Goal: Task Accomplishment & Management: Manage account settings

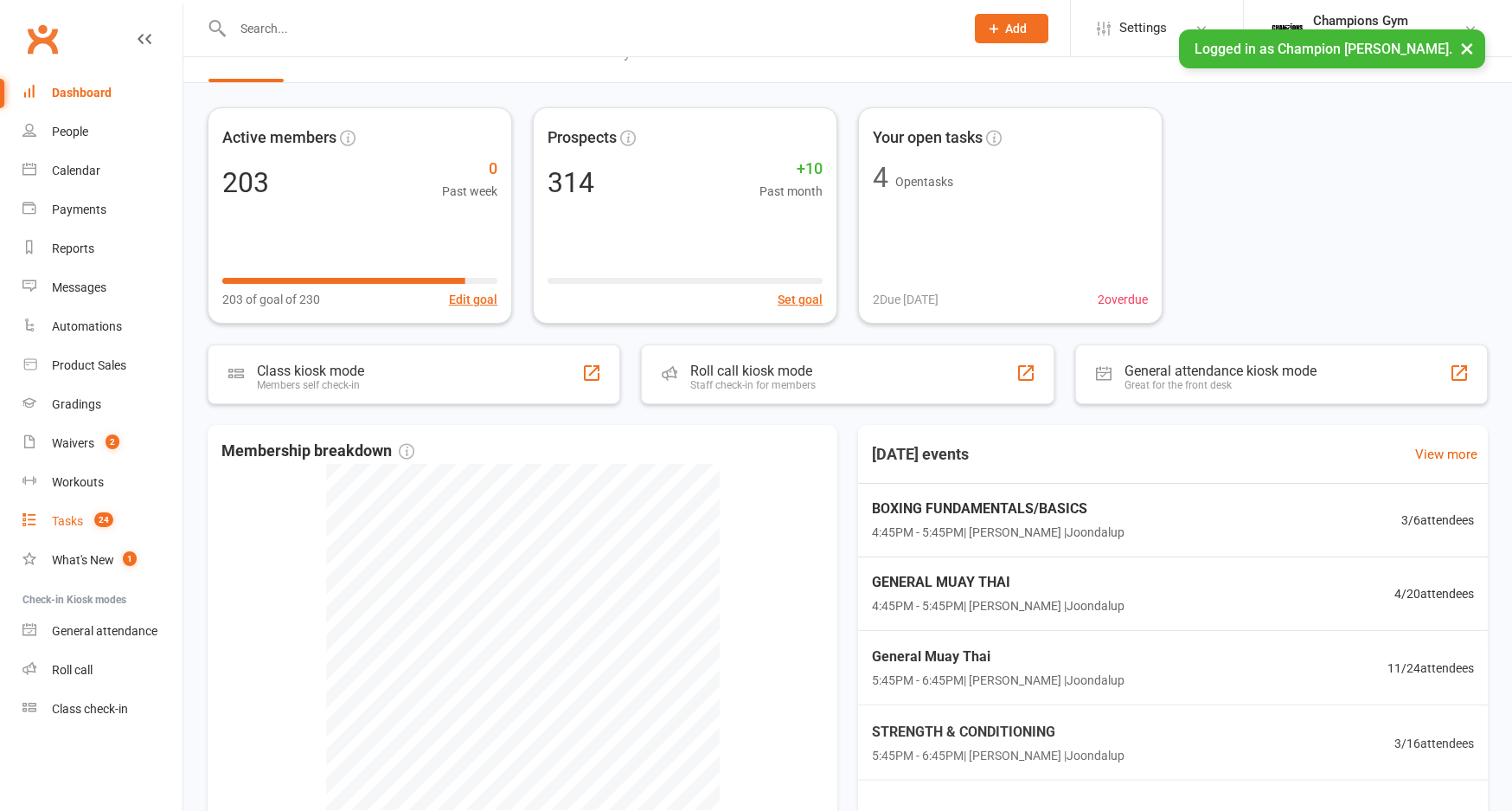
click at [89, 529] on link "Tasks 24" at bounding box center [103, 521] width 160 height 39
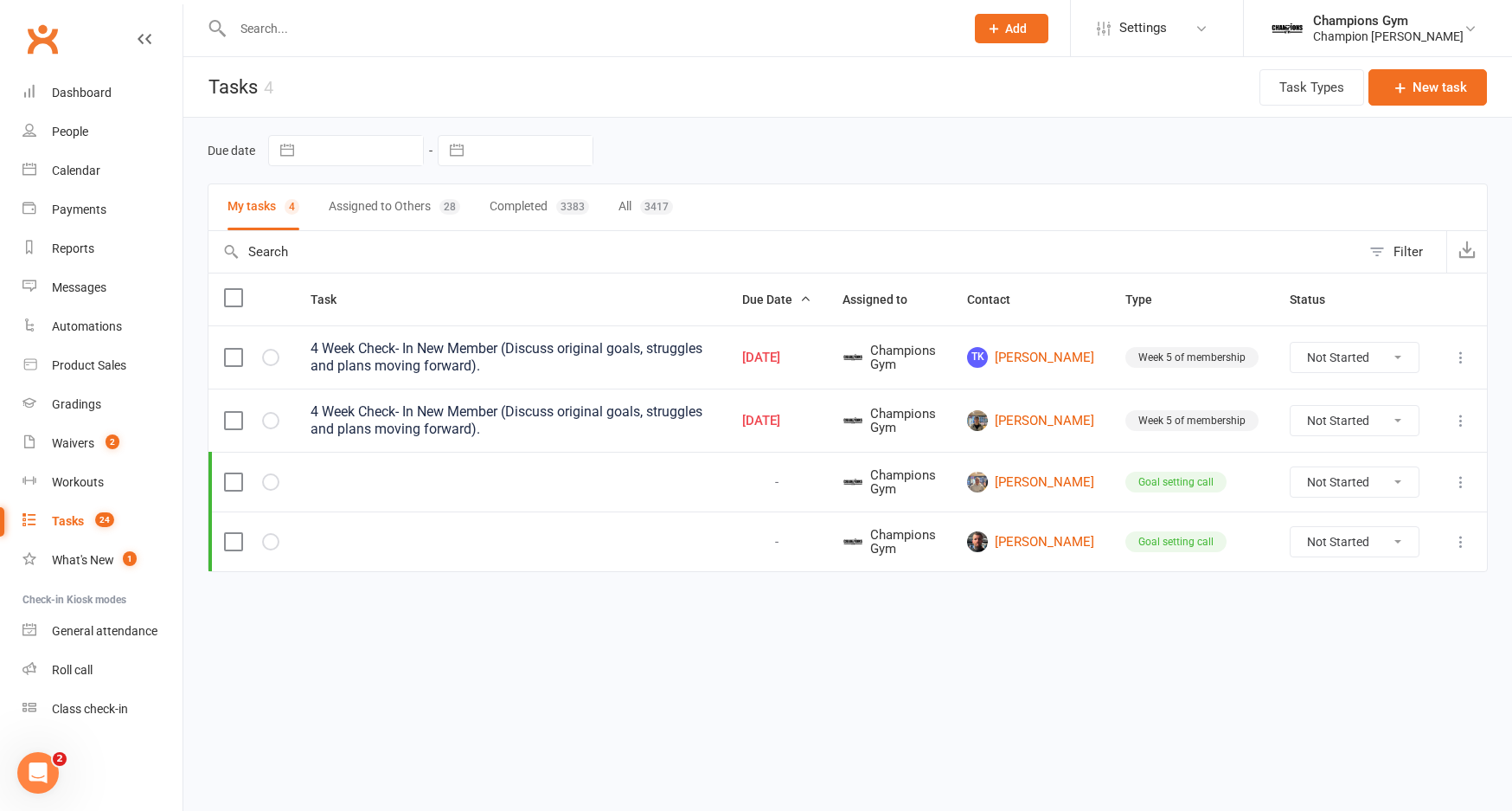
click at [466, 491] on td at bounding box center [510, 481] width 431 height 60
click at [1459, 484] on icon at bounding box center [1461, 482] width 17 height 17
click at [1152, 645] on html "Prospect Member Non-attending contact Class / event Appointment Grading event T…" at bounding box center [756, 322] width 1512 height 645
click at [1215, 362] on div "Week 5 of membership" at bounding box center [1192, 357] width 133 height 21
click at [1381, 368] on select "Not Started In Progress Waiting Complete" at bounding box center [1354, 357] width 128 height 29
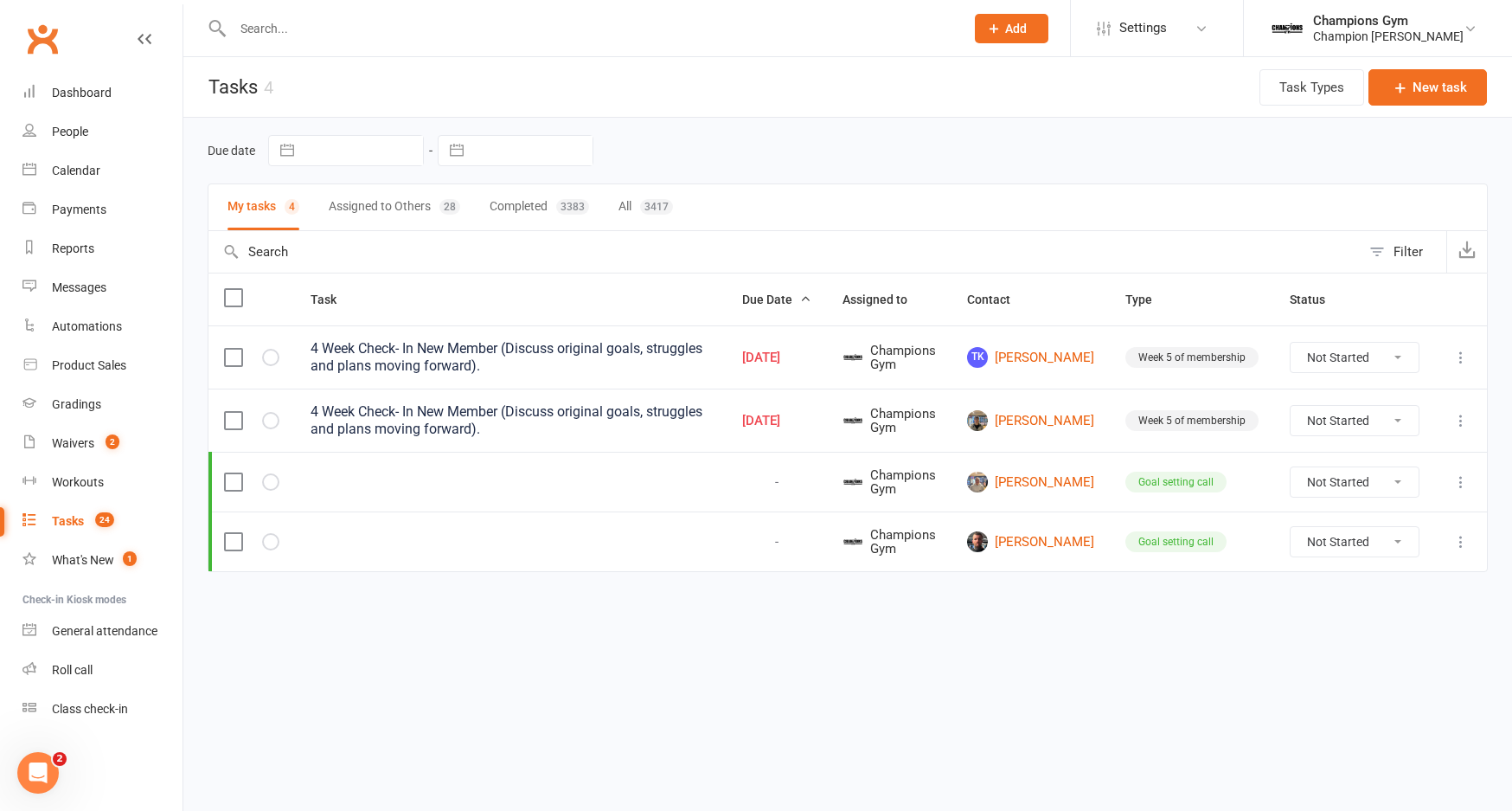
click at [239, 363] on label at bounding box center [233, 357] width 17 height 17
click at [239, 349] on input "checkbox" at bounding box center [233, 349] width 17 height 0
click at [421, 361] on div "4 Week Check- In New Member (Discuss original goals, struggles and plans moving…" at bounding box center [510, 357] width 400 height 34
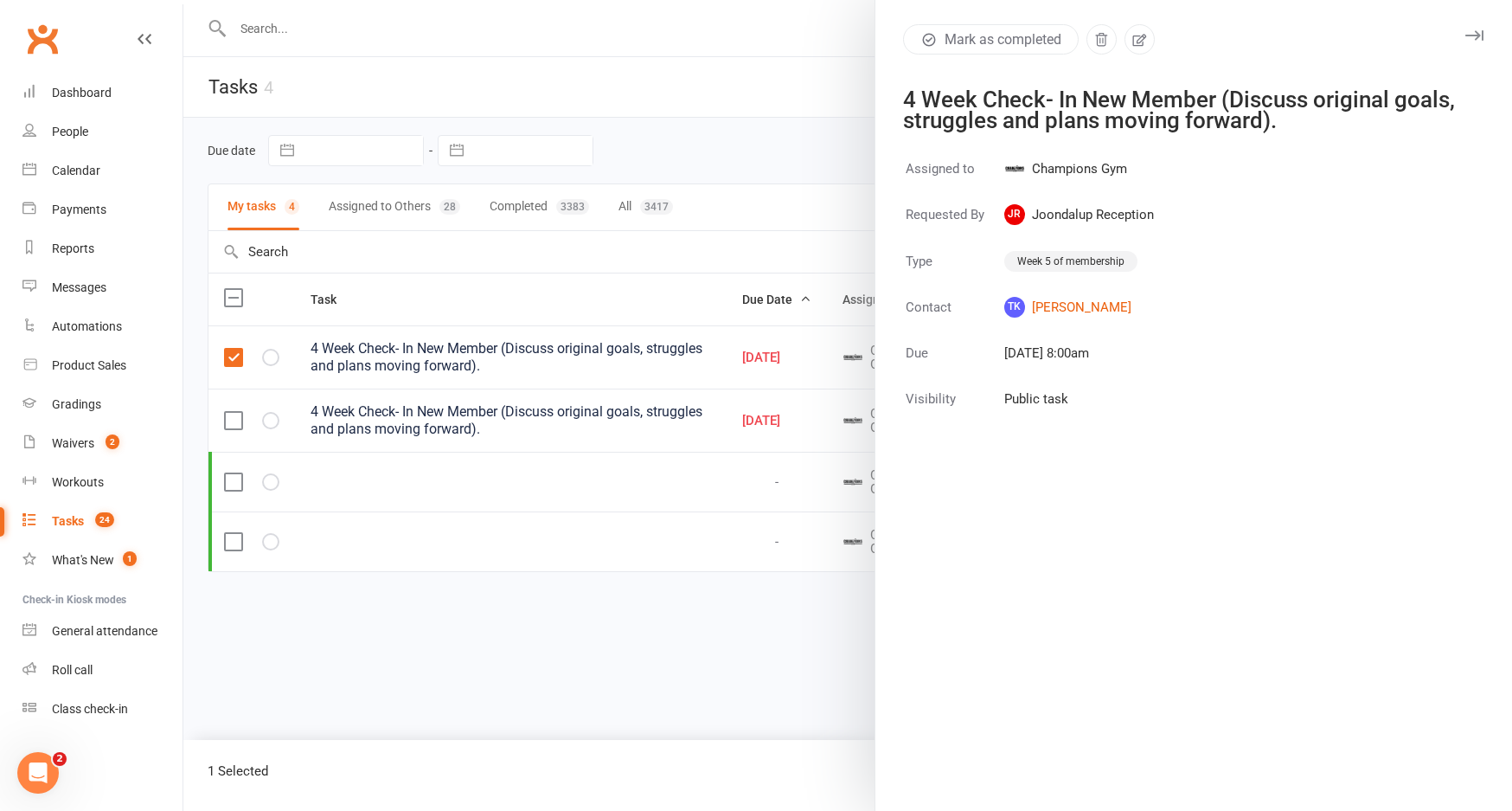
click at [1479, 34] on icon "button" at bounding box center [1473, 35] width 18 height 10
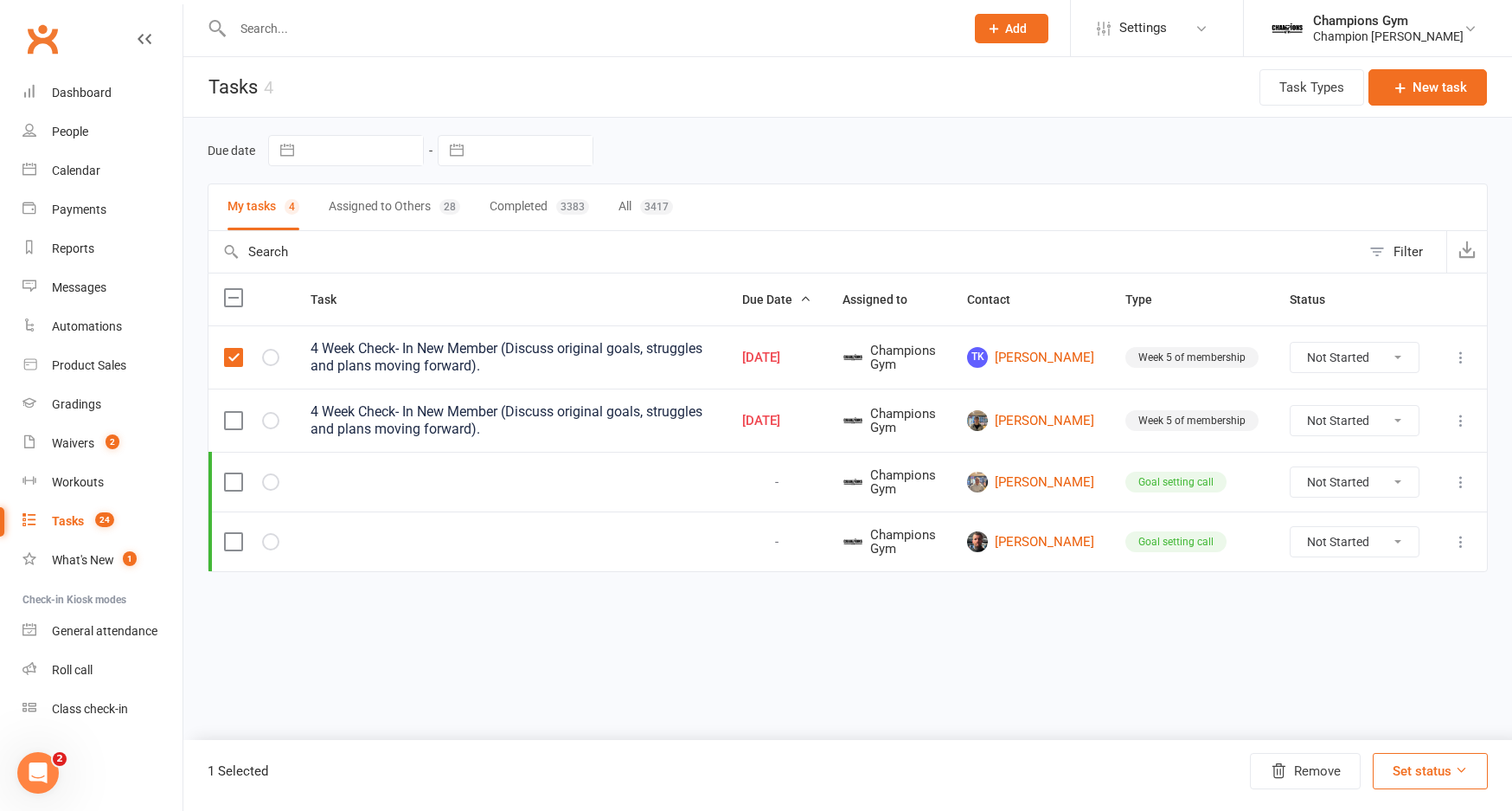
click at [235, 357] on label at bounding box center [233, 357] width 17 height 17
click at [235, 349] on input "checkbox" at bounding box center [233, 349] width 17 height 0
click at [450, 349] on div "4 Week Check- In New Member (Discuss original goals, struggles and plans moving…" at bounding box center [510, 357] width 400 height 34
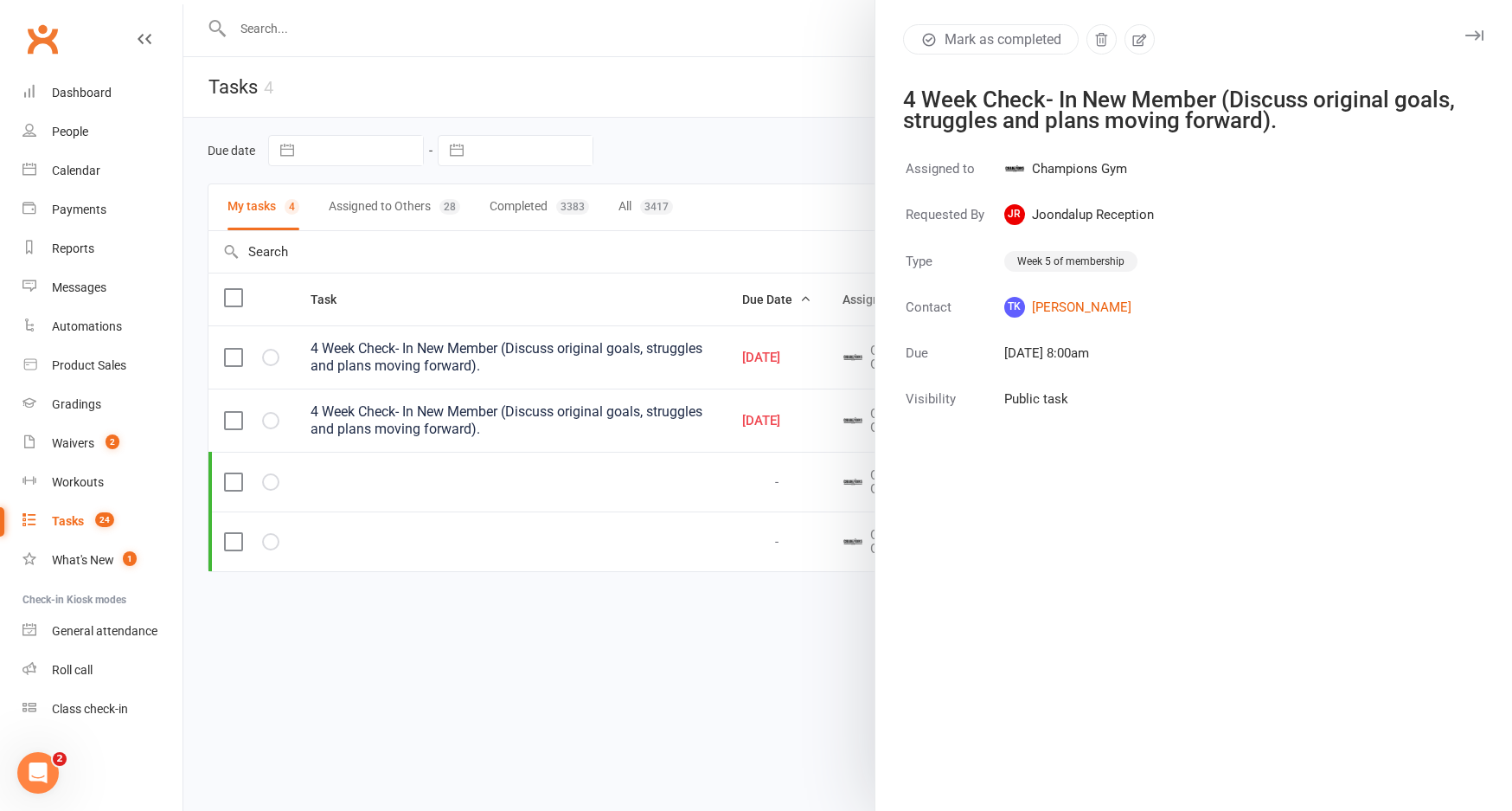
click at [1480, 38] on icon "button" at bounding box center [1473, 35] width 18 height 10
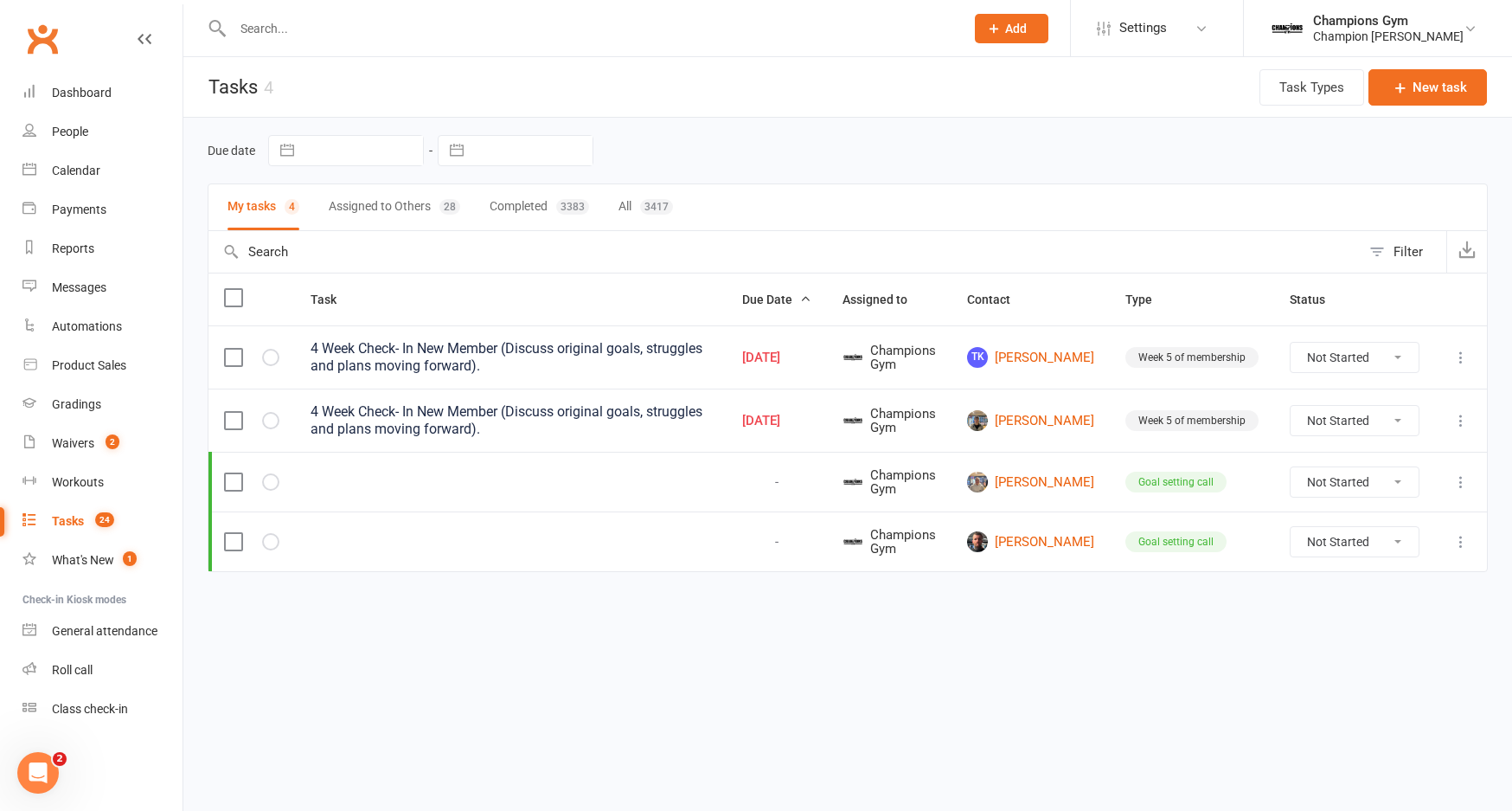
click at [936, 350] on span "Champions Gym" at bounding box center [889, 357] width 93 height 29
click at [374, 199] on button "Assigned to Others 28" at bounding box center [394, 207] width 131 height 46
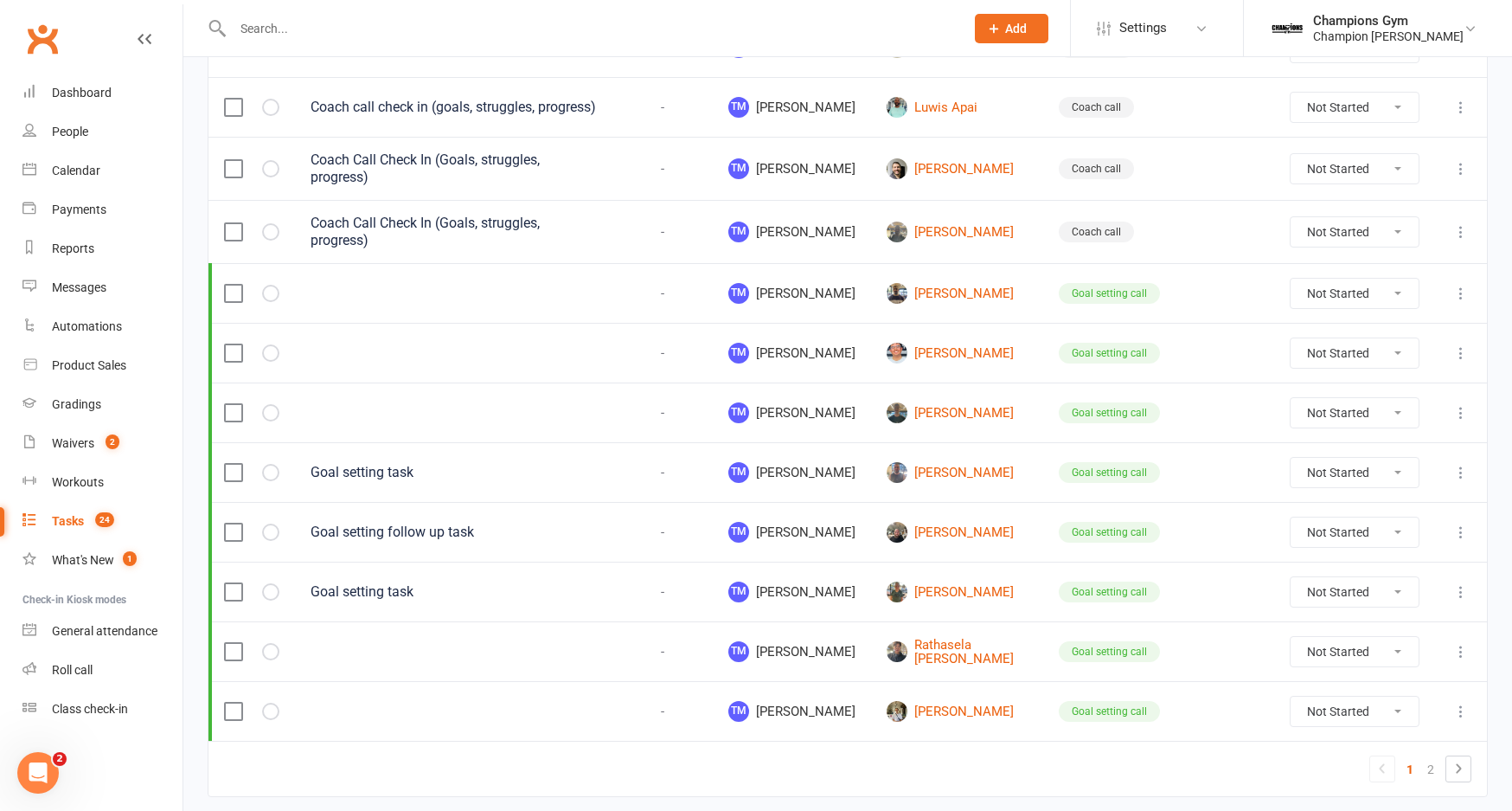
scroll to position [1148, 0]
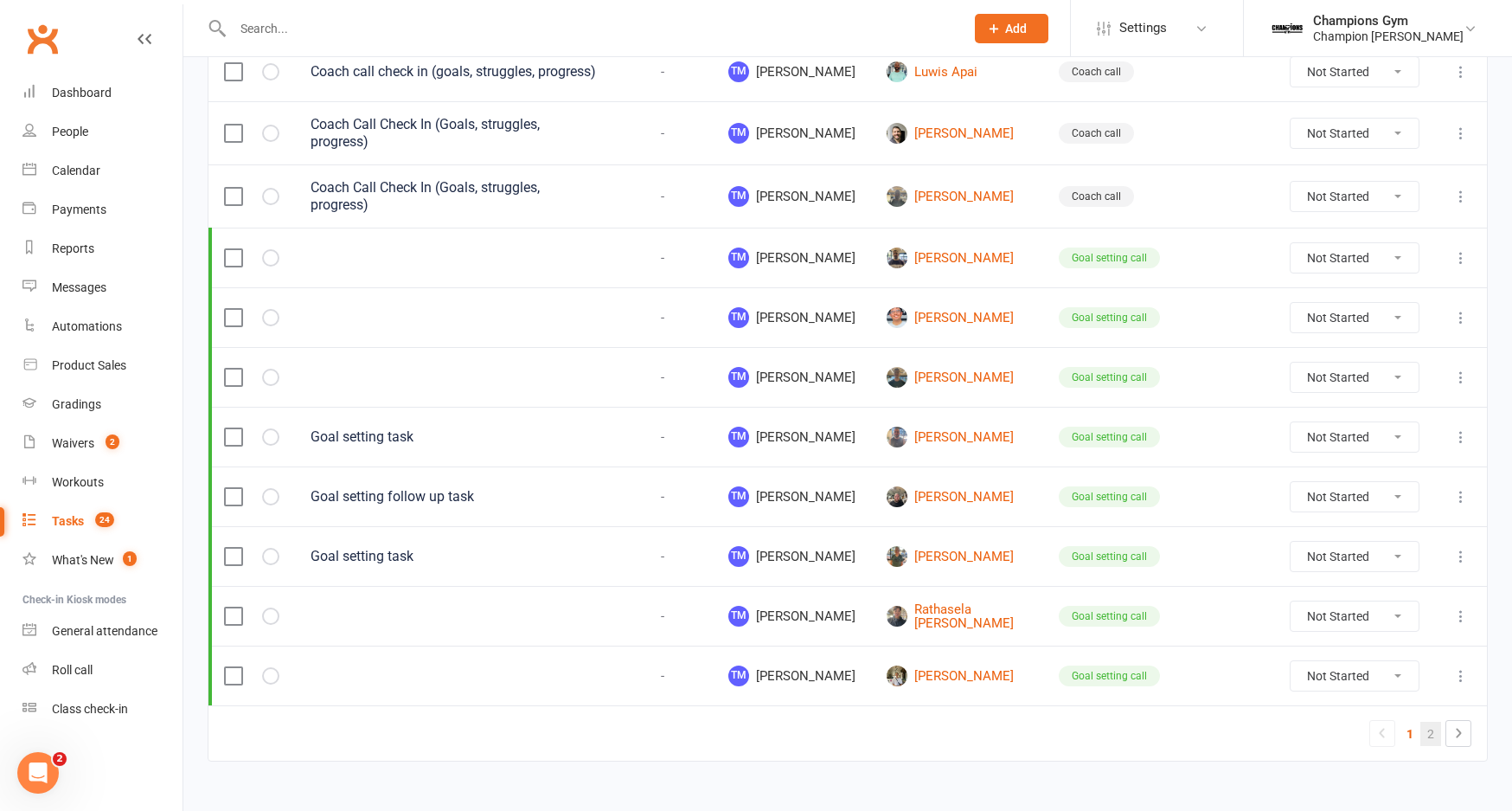
click at [1436, 722] on link "2" at bounding box center [1430, 733] width 21 height 24
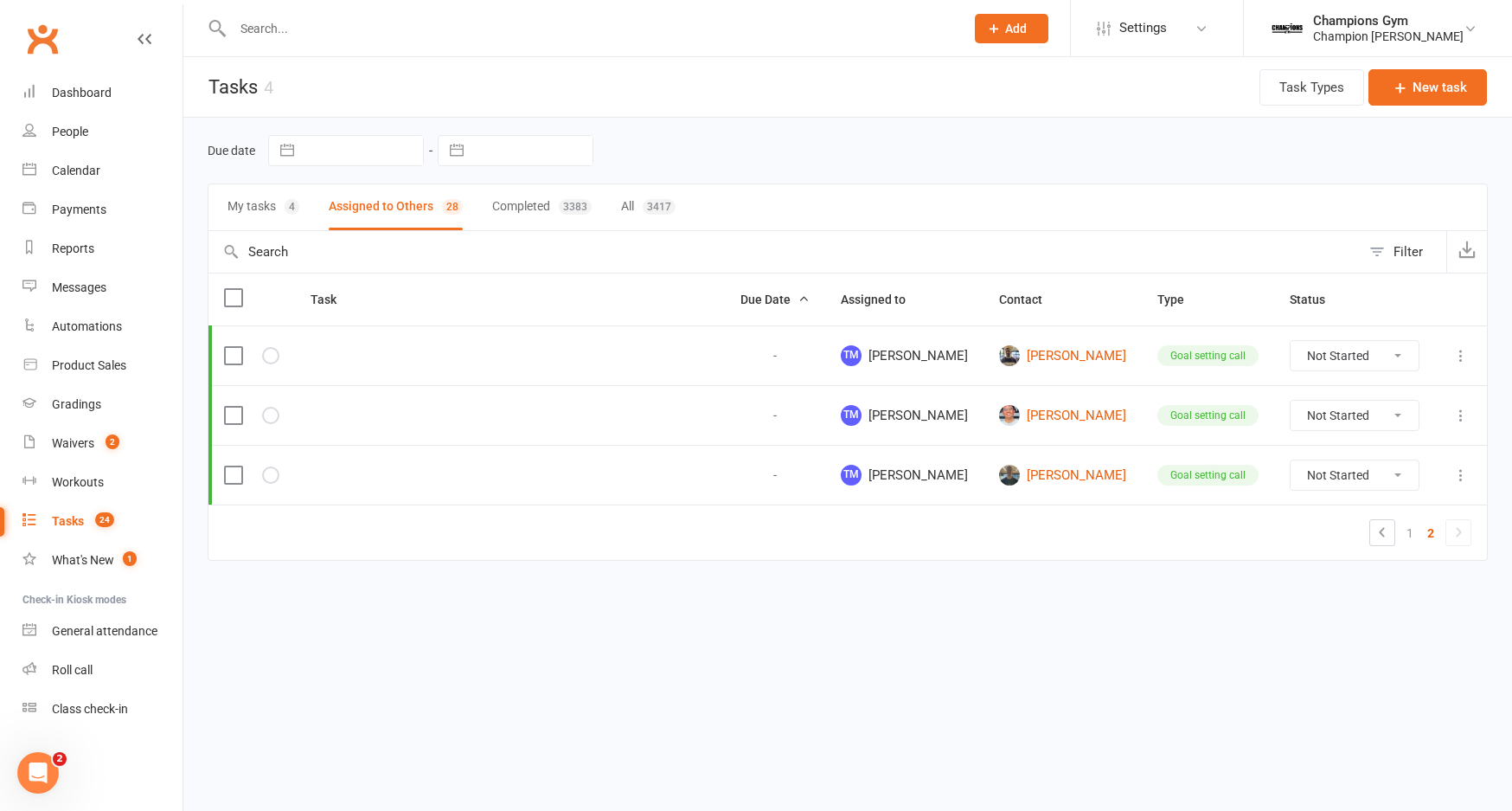
scroll to position [0, 0]
click at [1412, 527] on link "1" at bounding box center [1409, 532] width 21 height 24
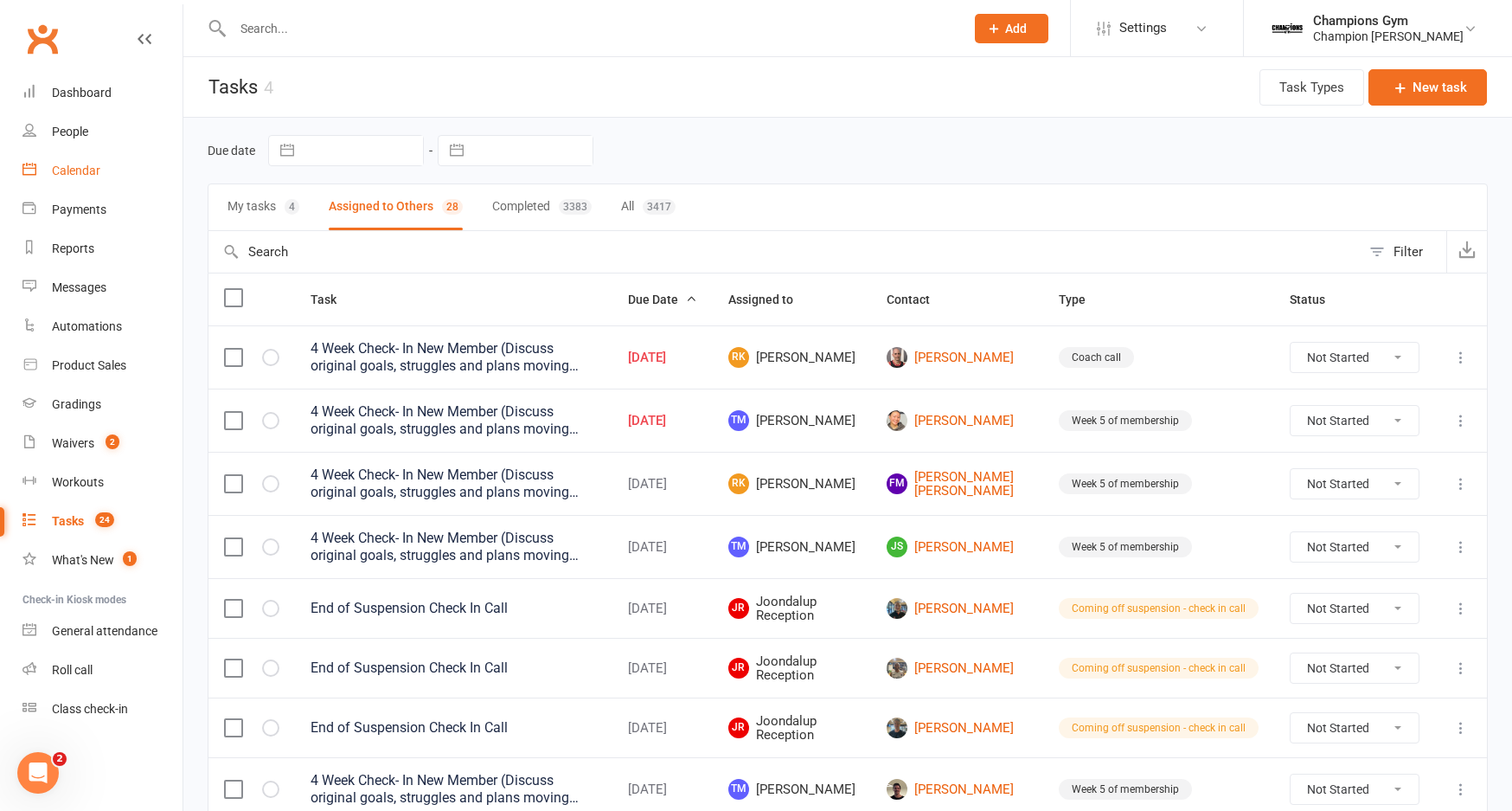
click at [86, 175] on div "Calendar" at bounding box center [76, 170] width 48 height 14
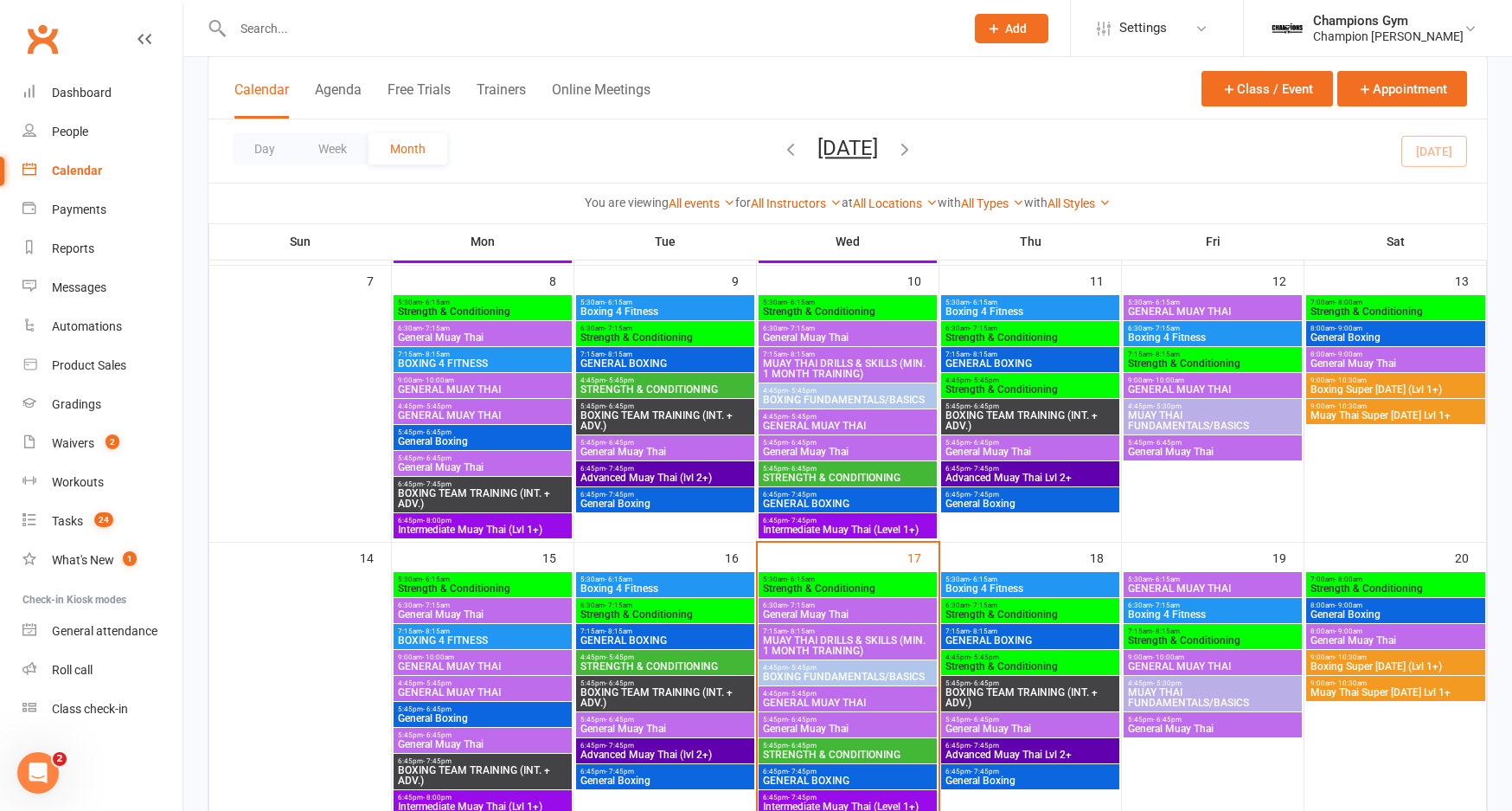
scroll to position [528, 0]
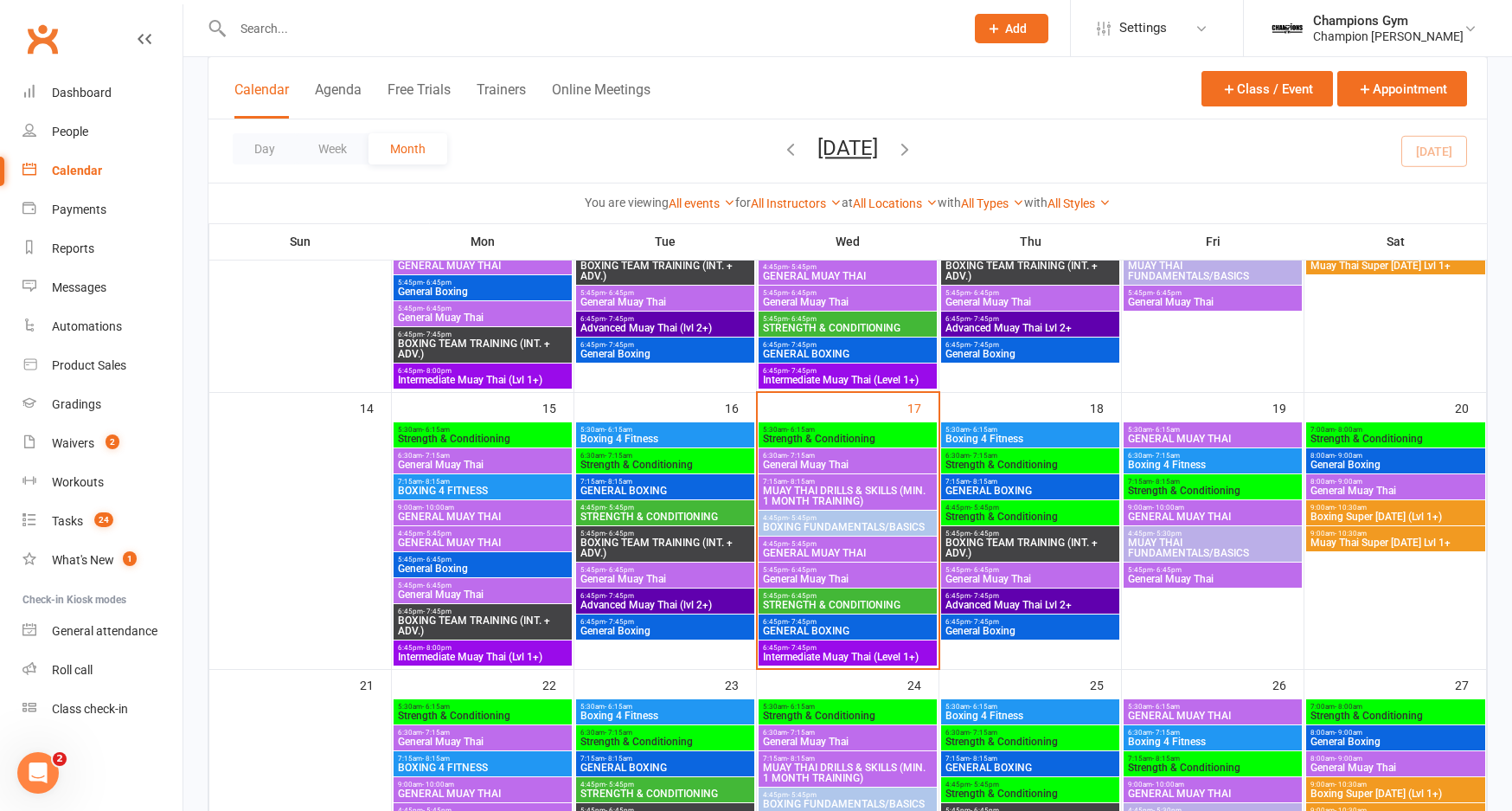
click at [681, 453] on span "6:30am - 7:15am" at bounding box center [665, 455] width 171 height 8
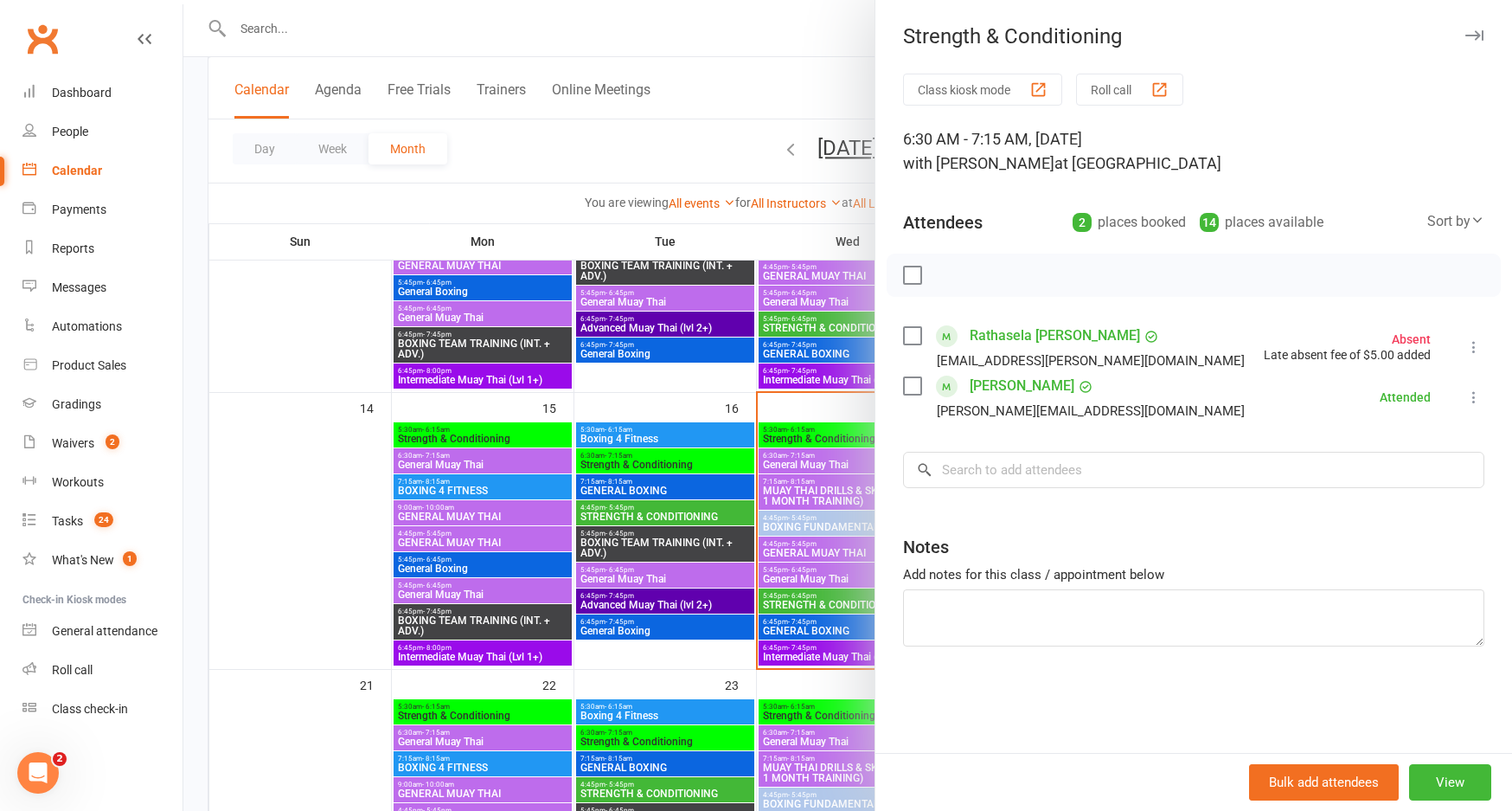
click at [1479, 34] on icon "button" at bounding box center [1473, 35] width 18 height 10
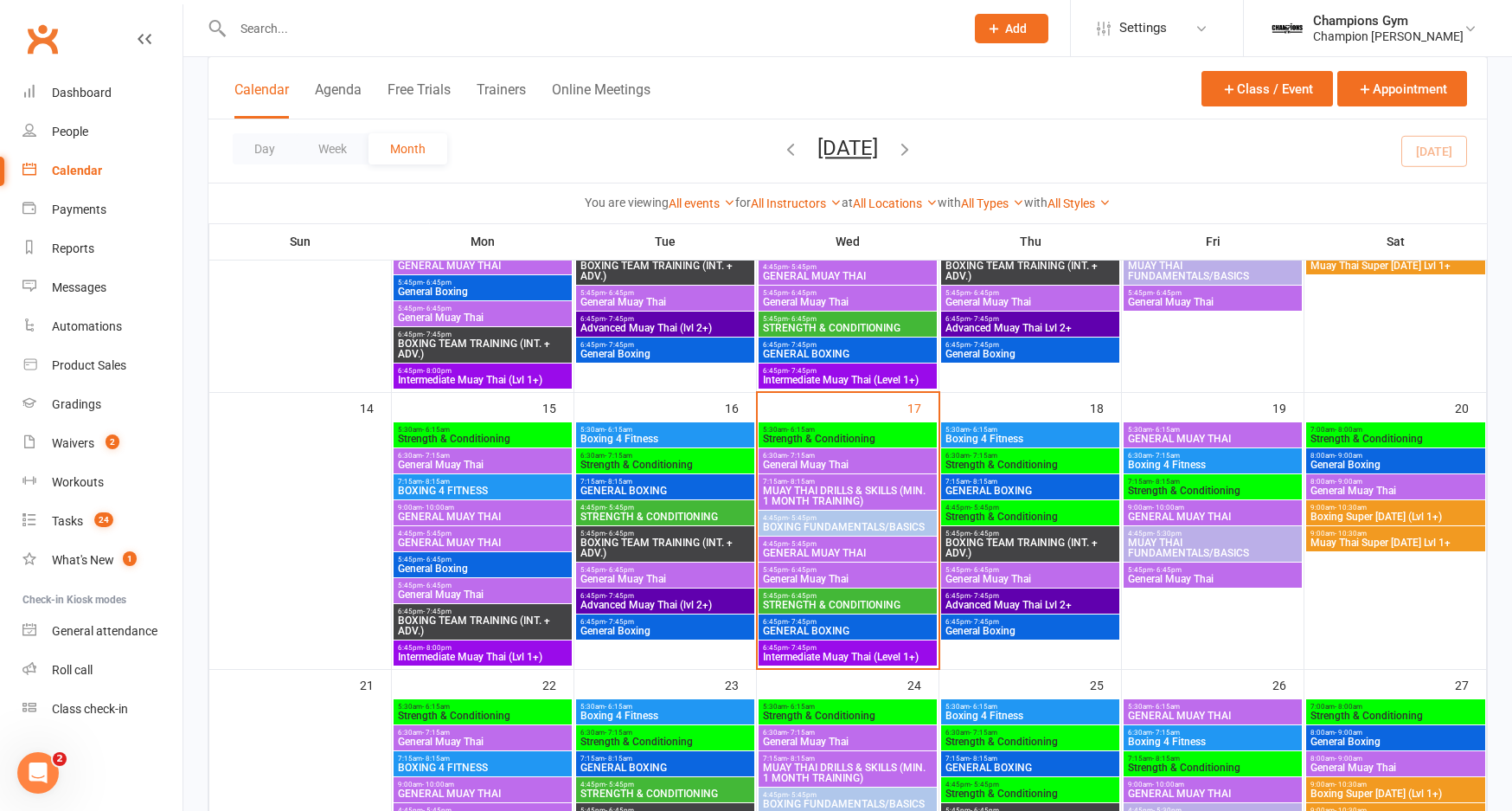
click at [641, 436] on span "Boxing 4 Fitness" at bounding box center [665, 438] width 171 height 10
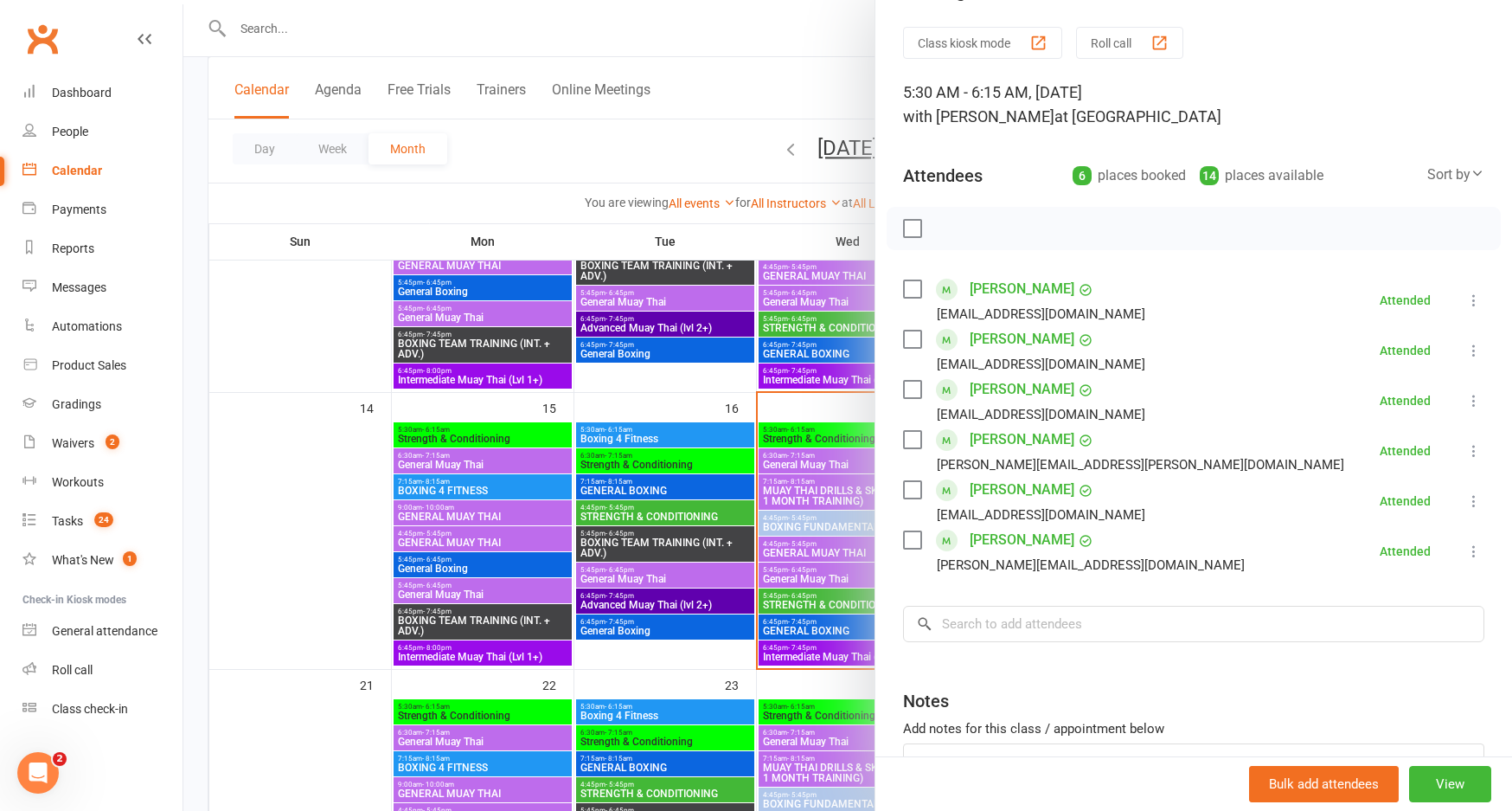
scroll to position [0, 0]
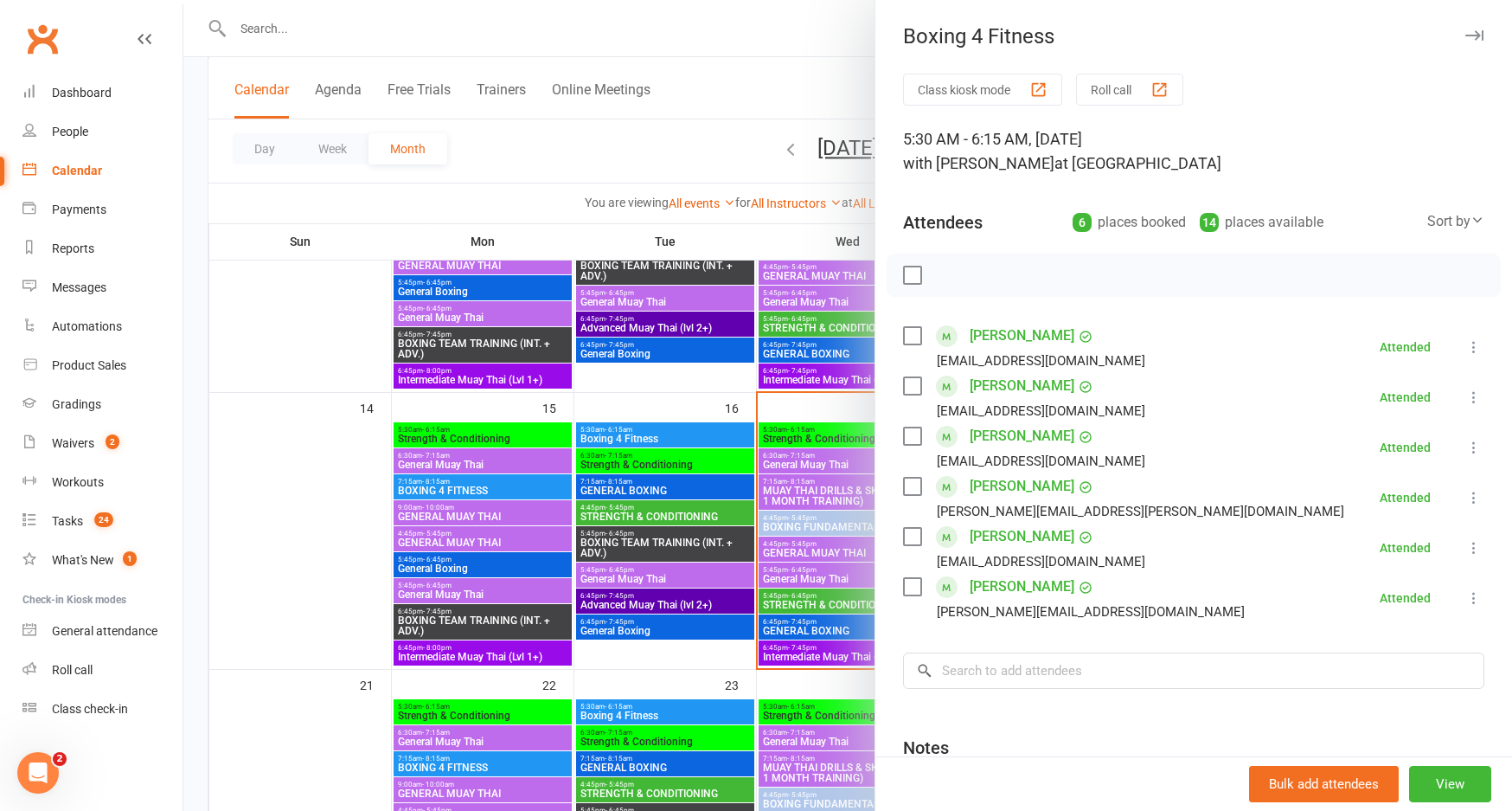
click at [1473, 36] on icon "button" at bounding box center [1473, 35] width 18 height 10
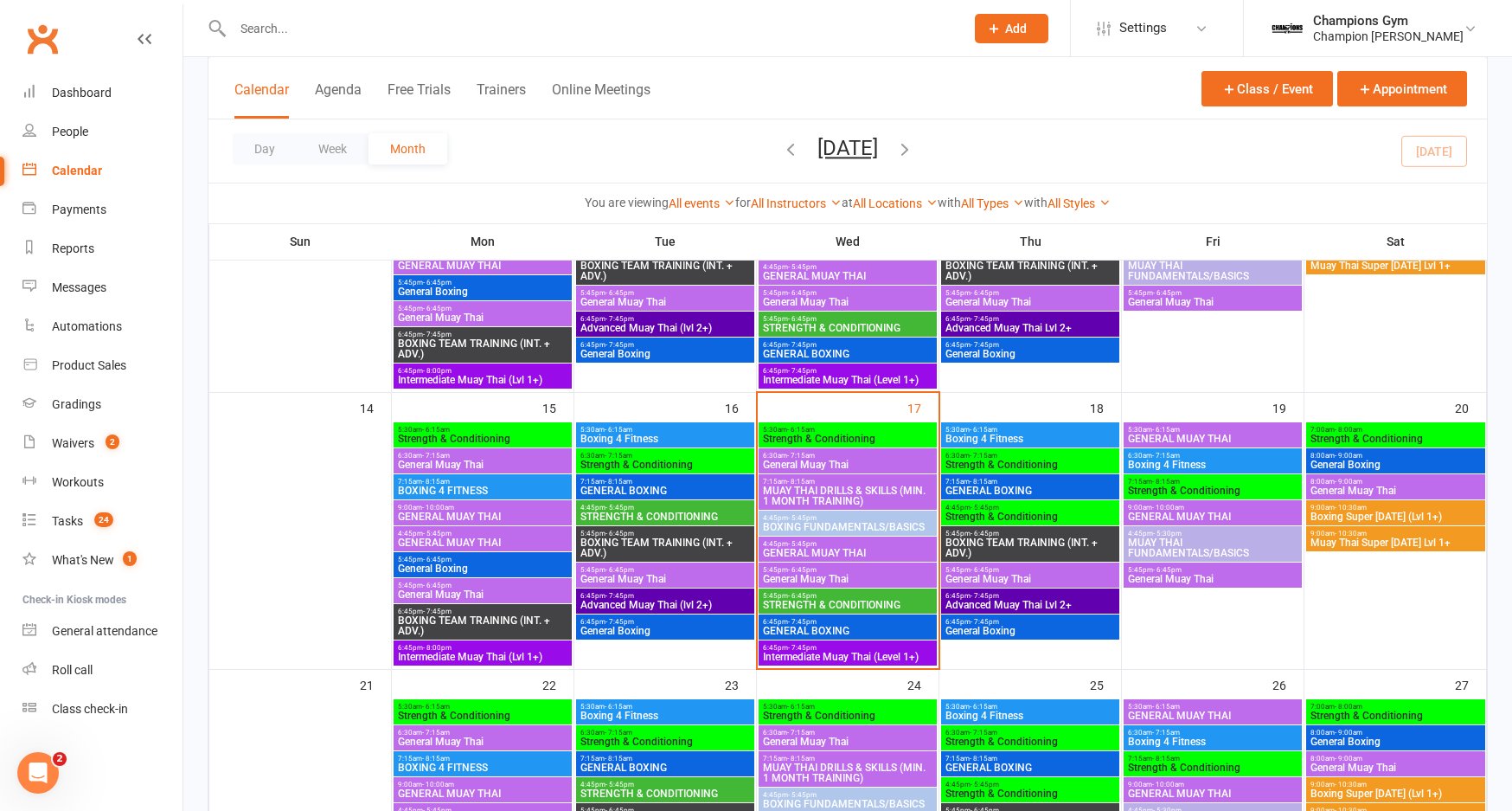
click at [1012, 429] on span "5:30am - 6:15am" at bounding box center [1030, 430] width 171 height 8
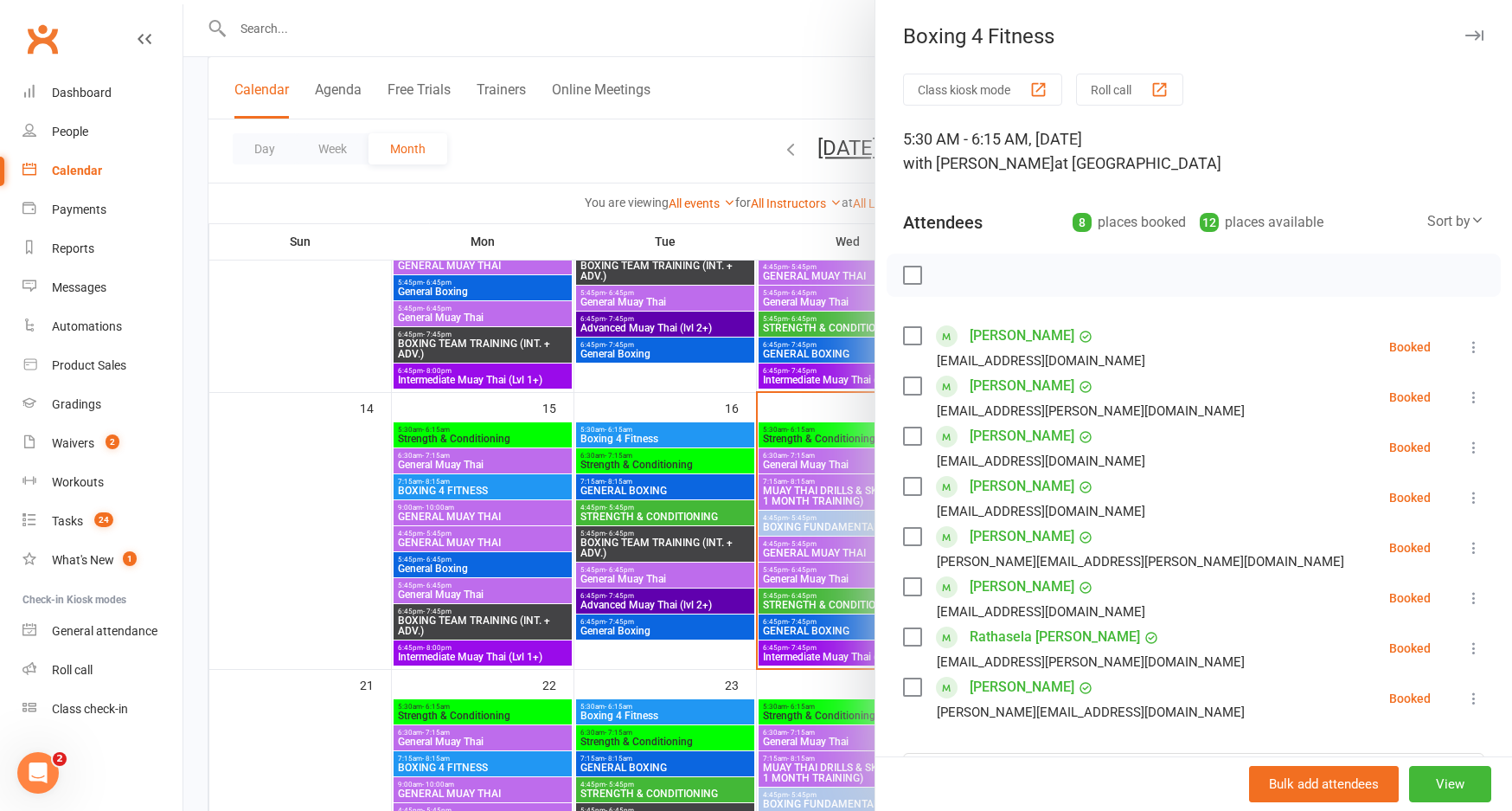
click at [1474, 38] on icon "button" at bounding box center [1473, 35] width 18 height 10
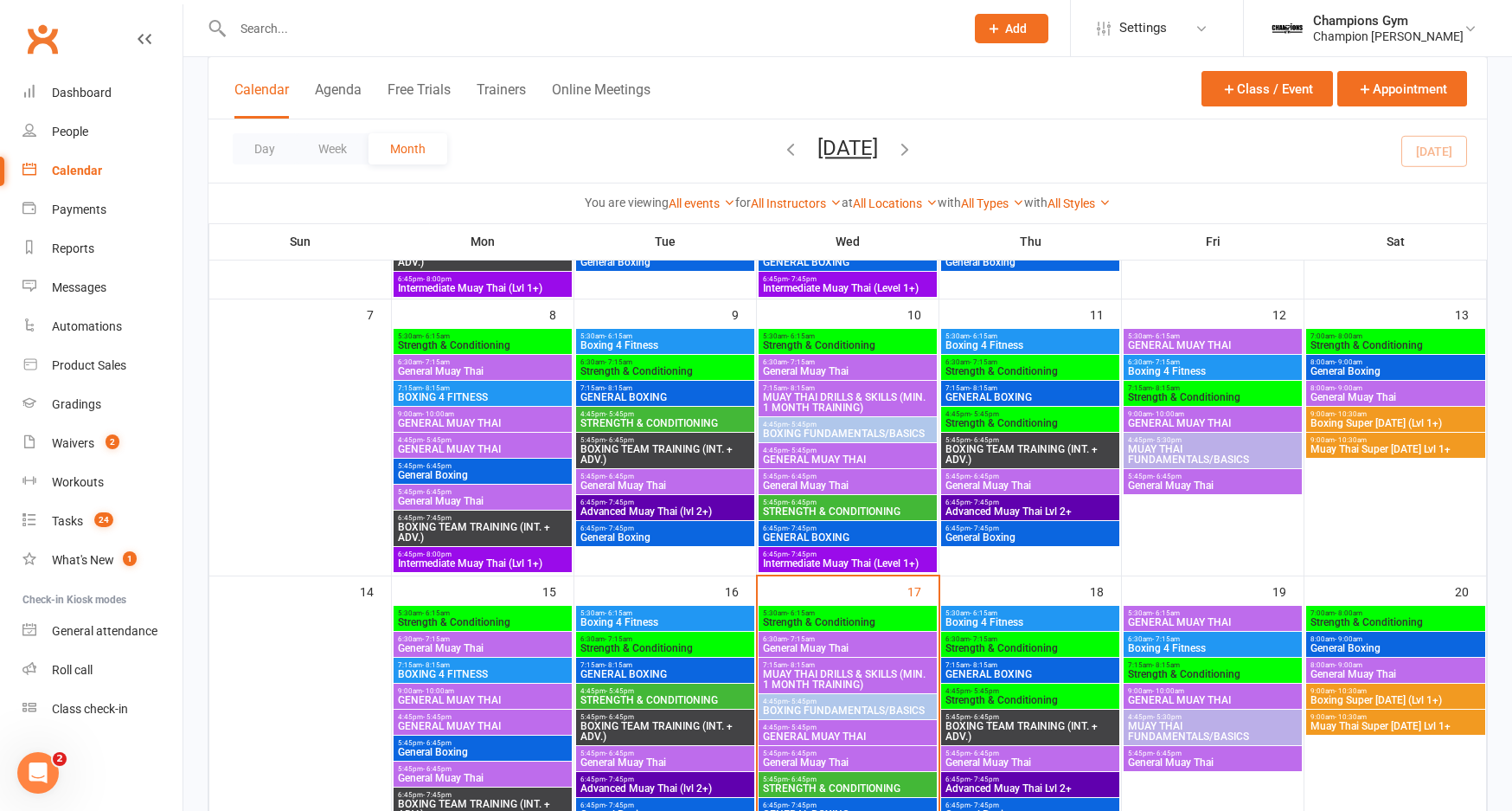
scroll to position [331, 0]
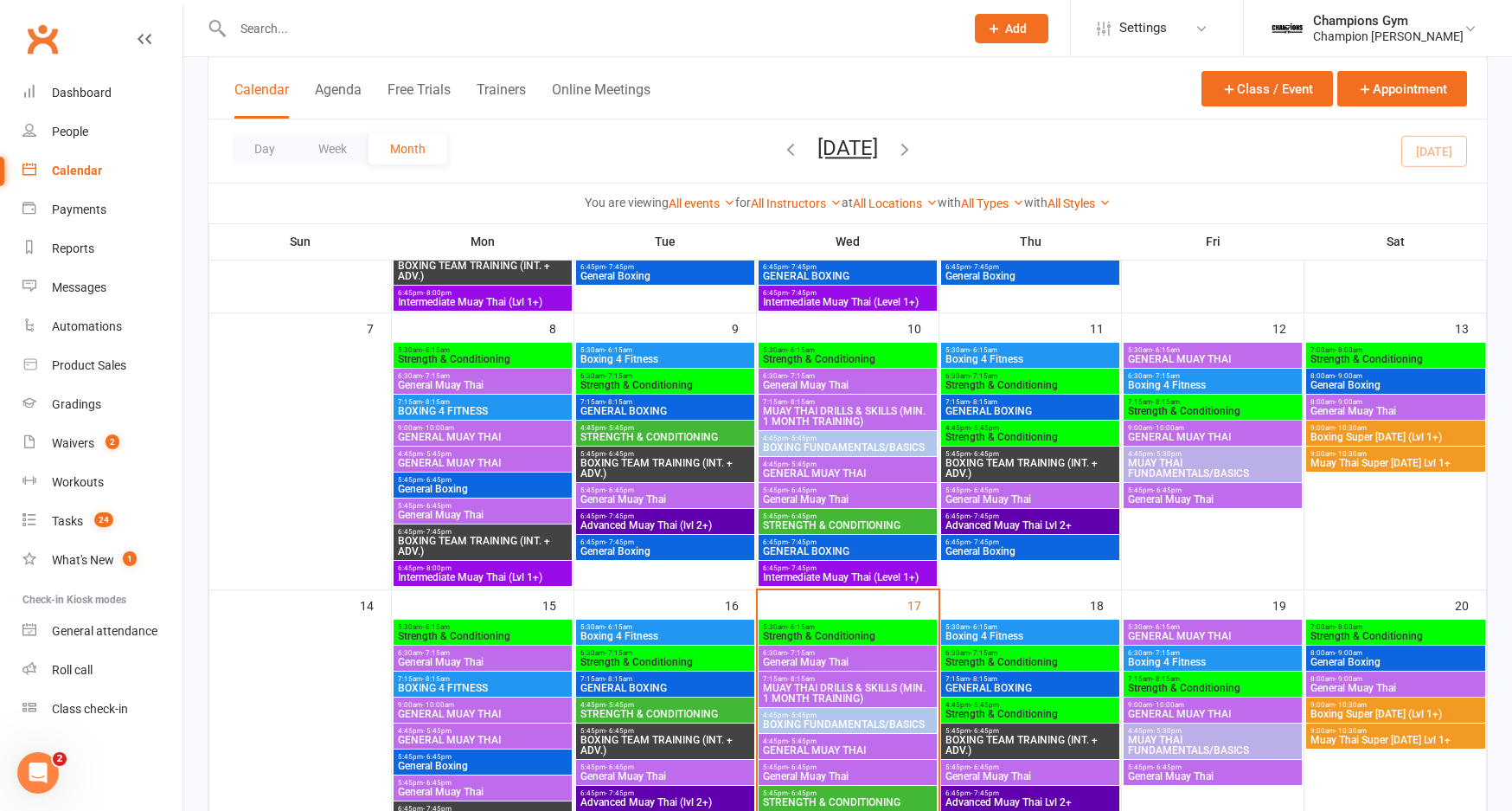
click at [636, 354] on span "Boxing 4 Fitness" at bounding box center [665, 358] width 171 height 10
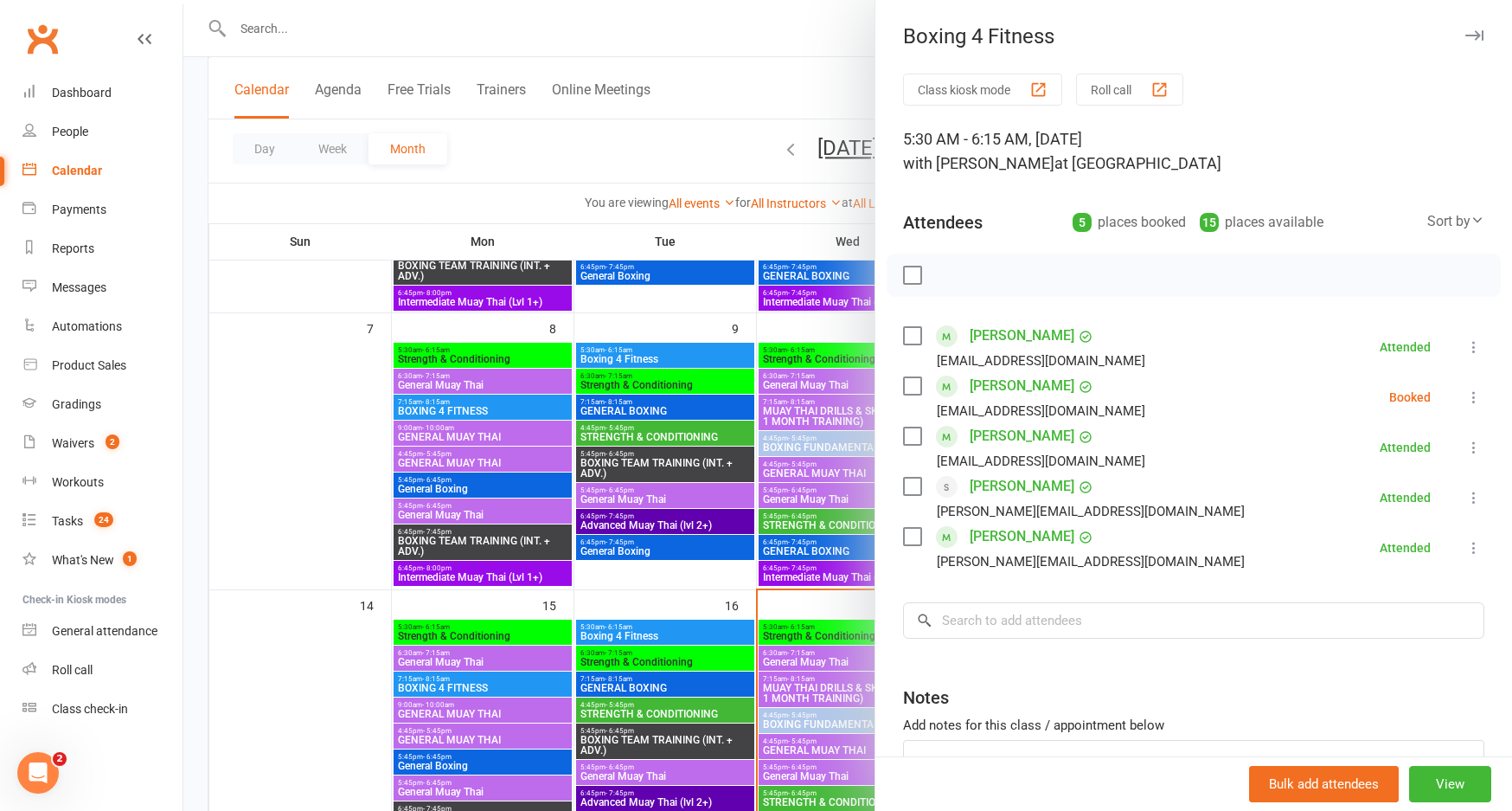
click at [1469, 33] on icon "button" at bounding box center [1473, 35] width 18 height 10
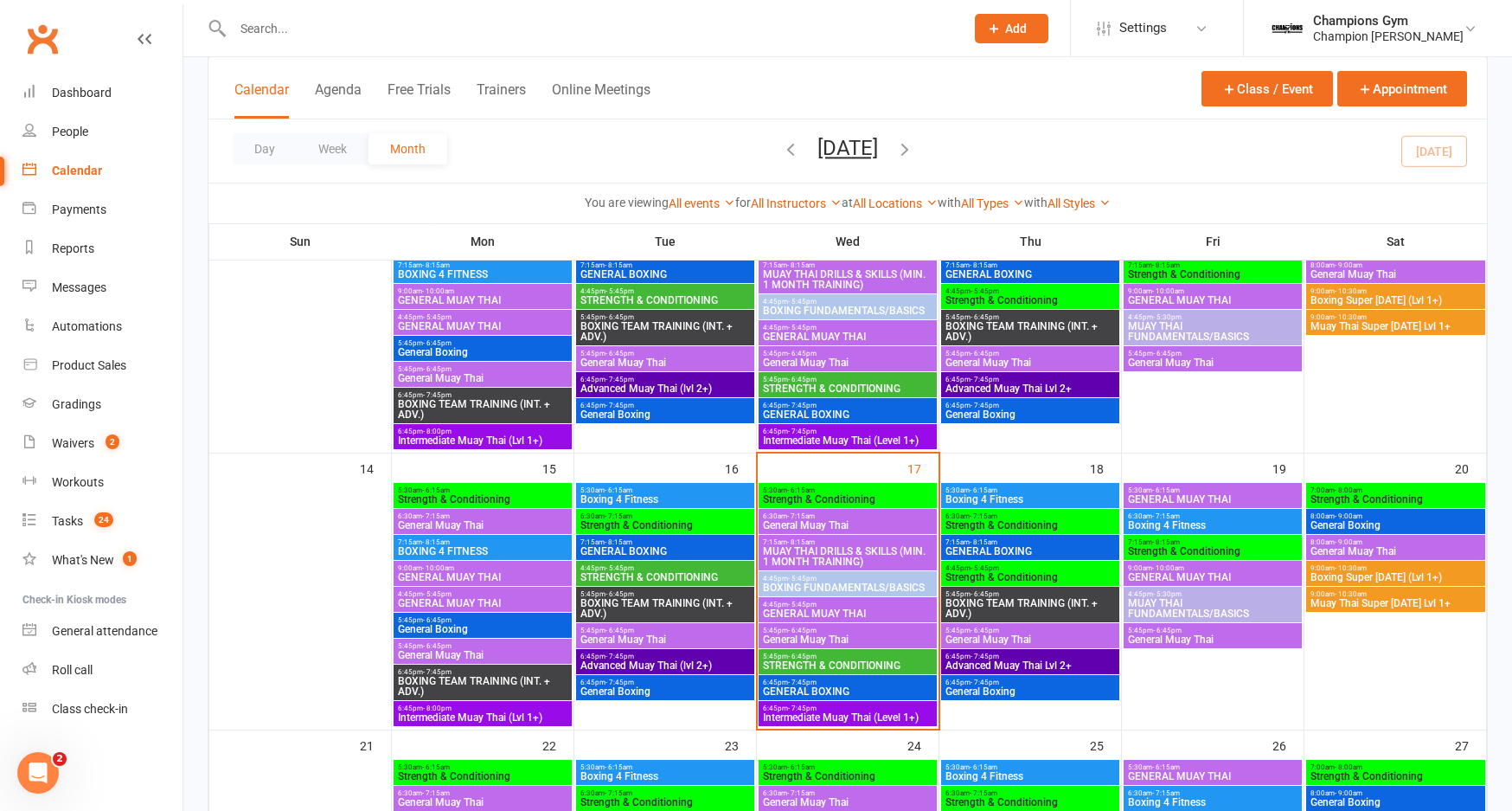
scroll to position [478, 0]
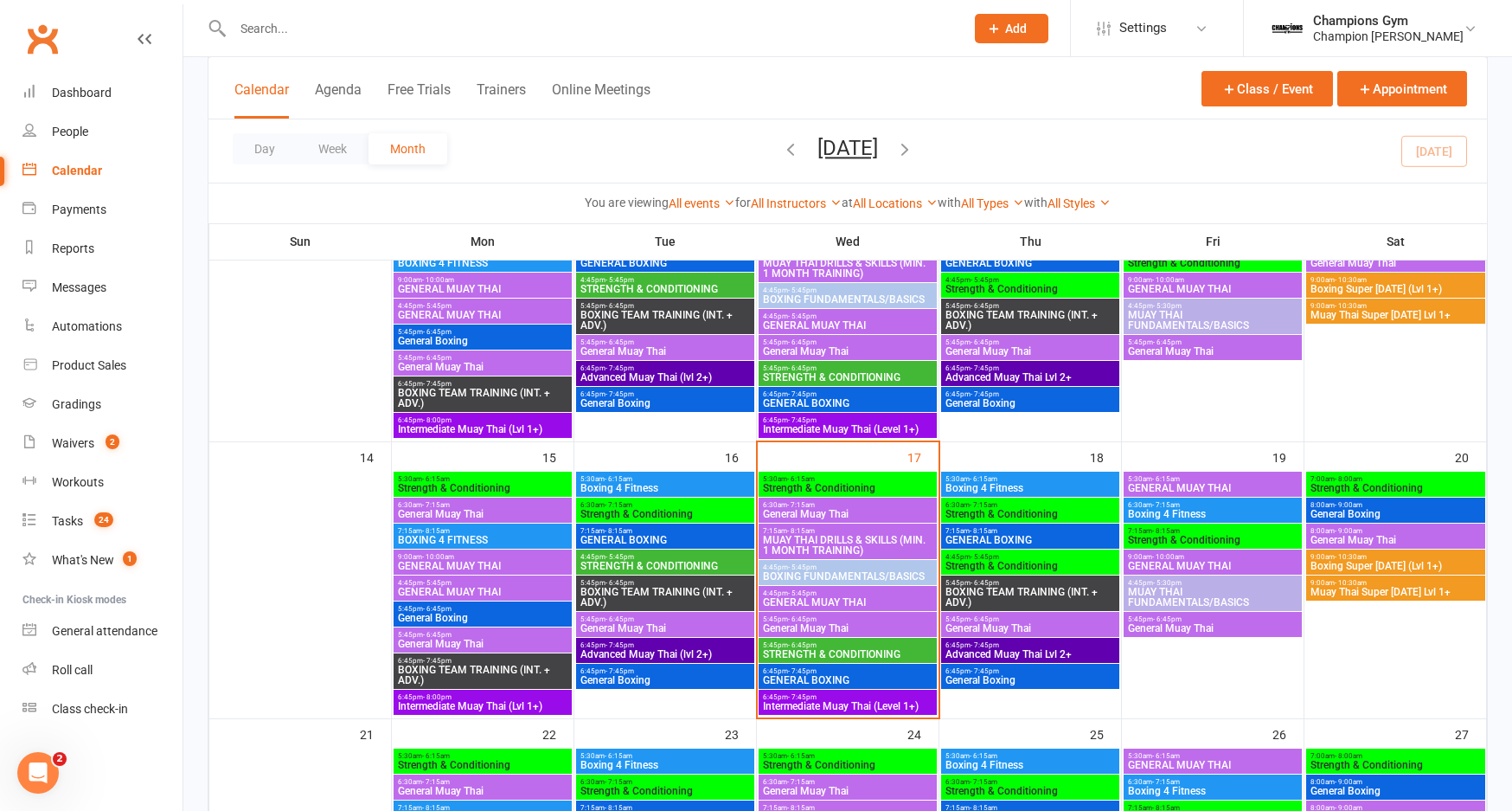
click at [653, 512] on span "Strength & Conditioning" at bounding box center [665, 513] width 171 height 10
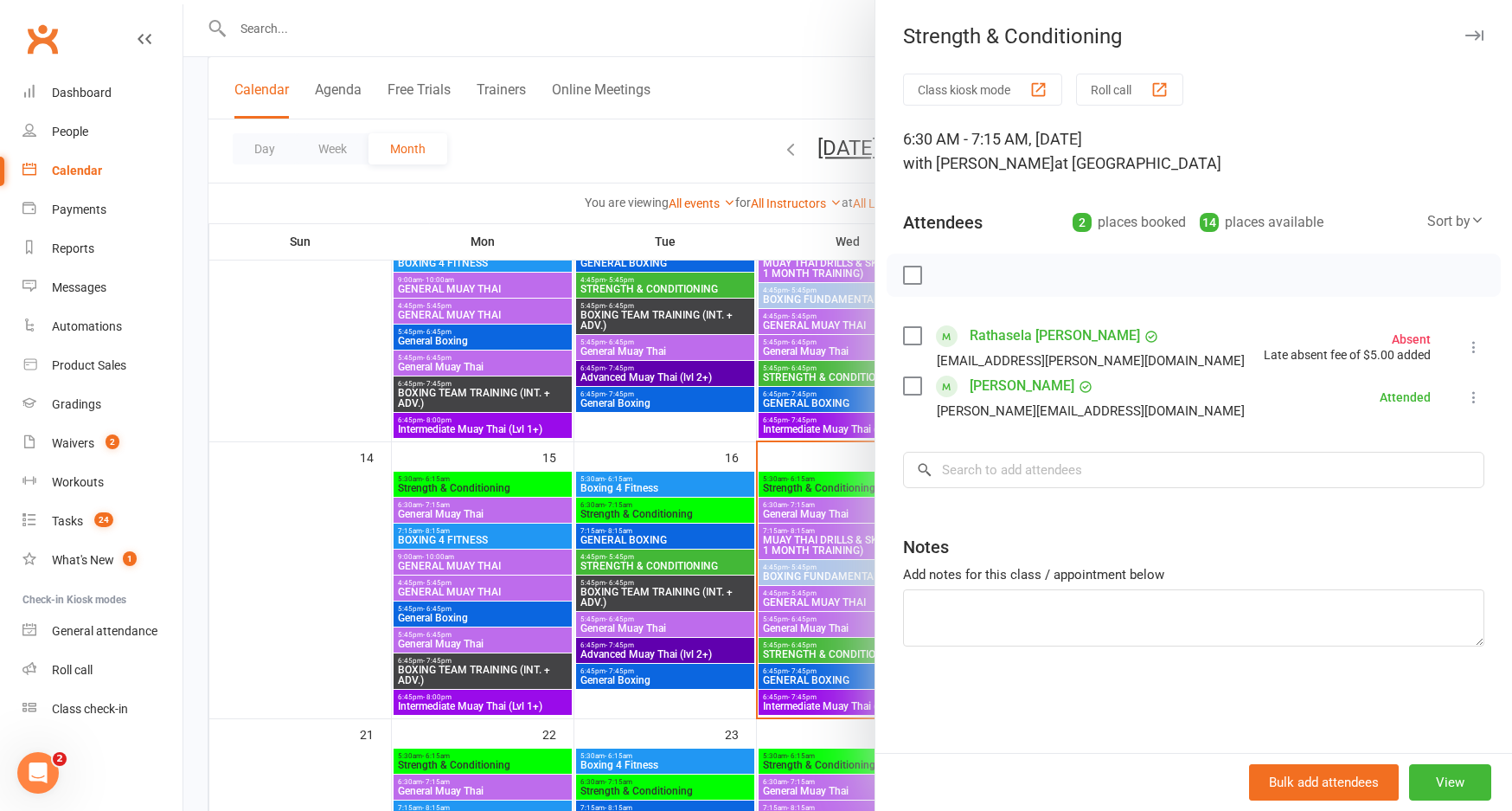
click at [1474, 29] on button "button" at bounding box center [1474, 35] width 21 height 21
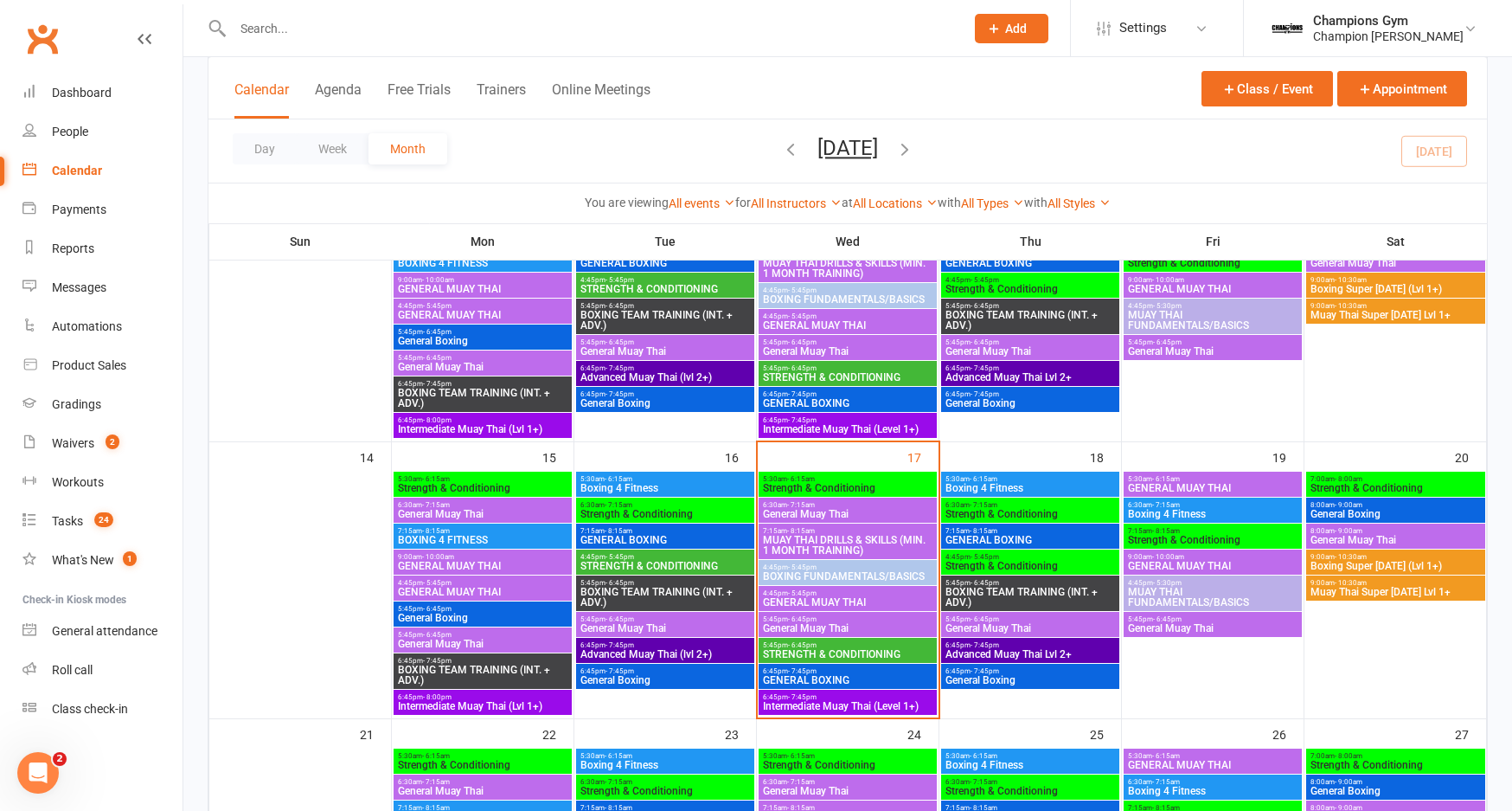
click at [667, 530] on span "7:15am - 8:15am" at bounding box center [665, 531] width 171 height 8
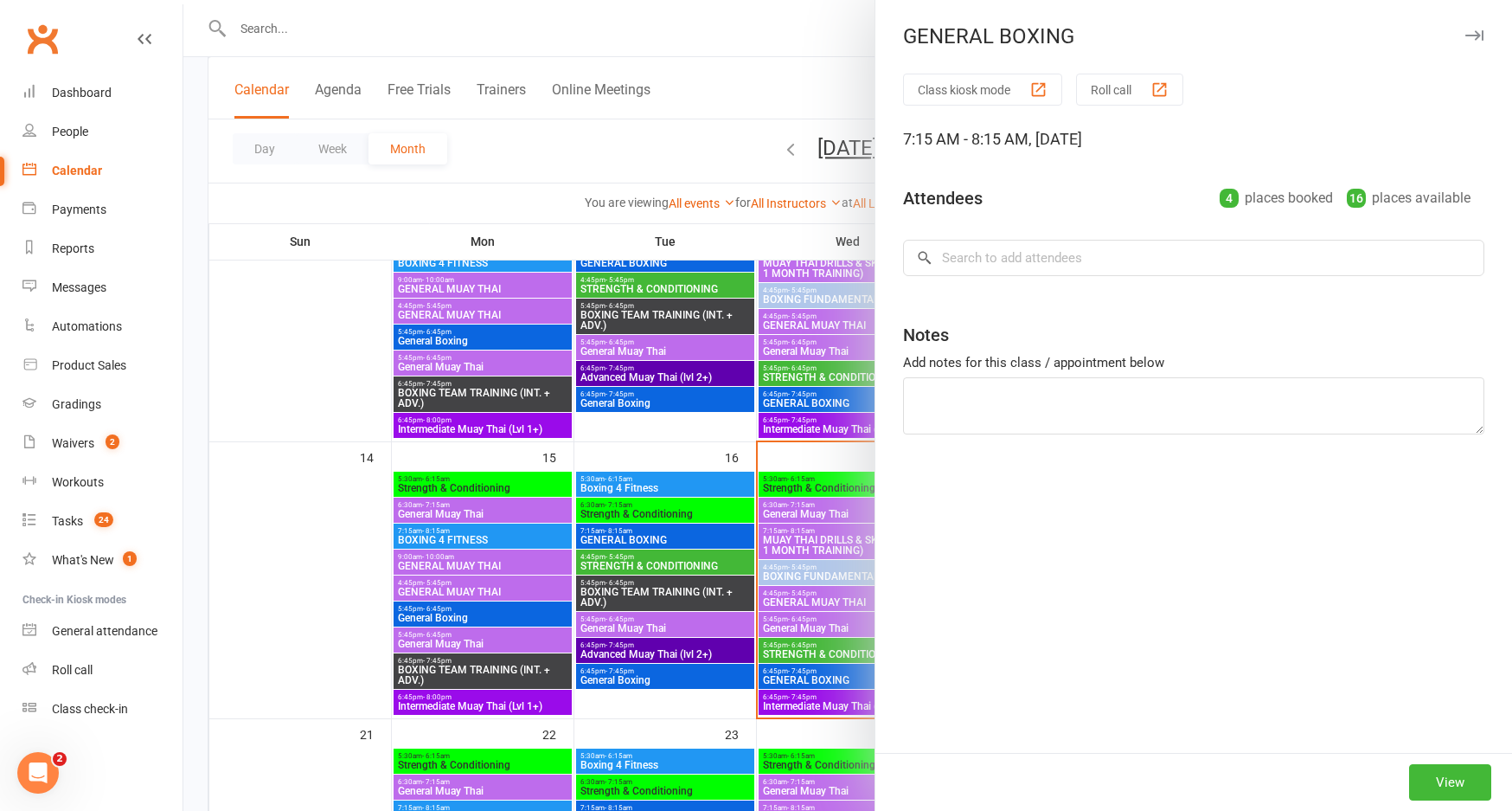
click at [1473, 33] on icon "button" at bounding box center [1473, 35] width 18 height 10
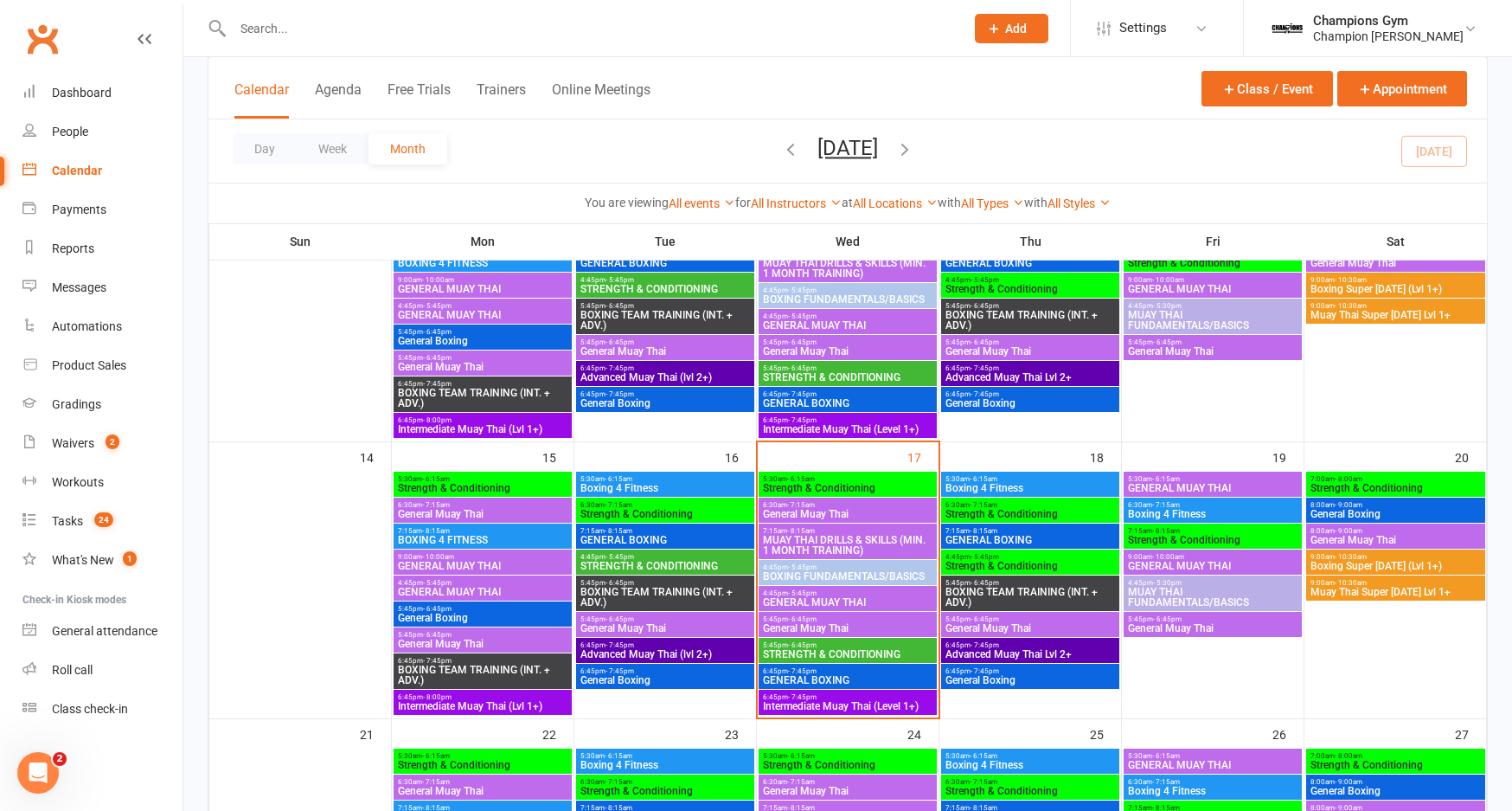
click at [1069, 534] on span "GENERAL BOXING" at bounding box center [1030, 539] width 171 height 10
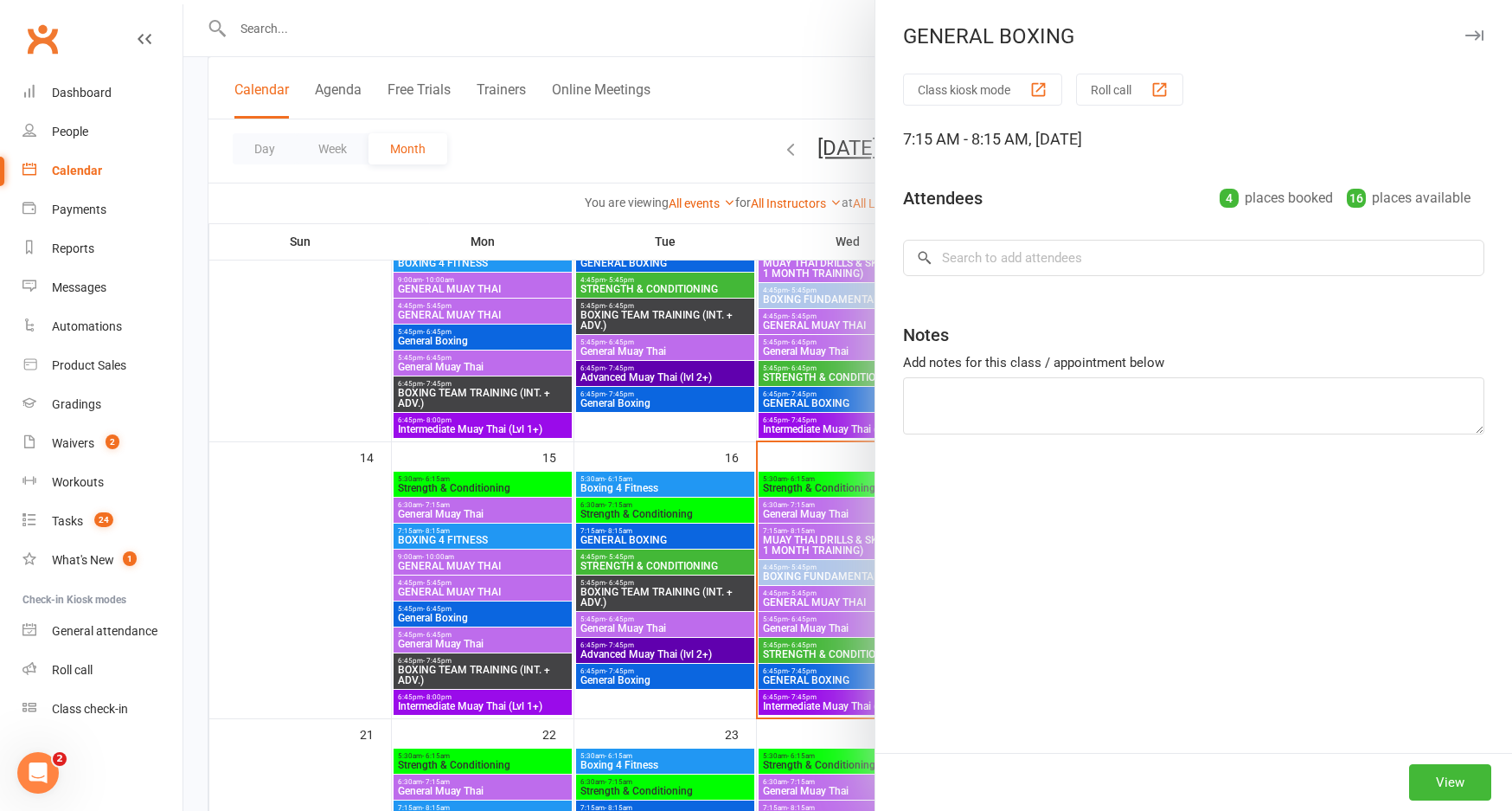
click at [1480, 29] on button "button" at bounding box center [1474, 35] width 21 height 21
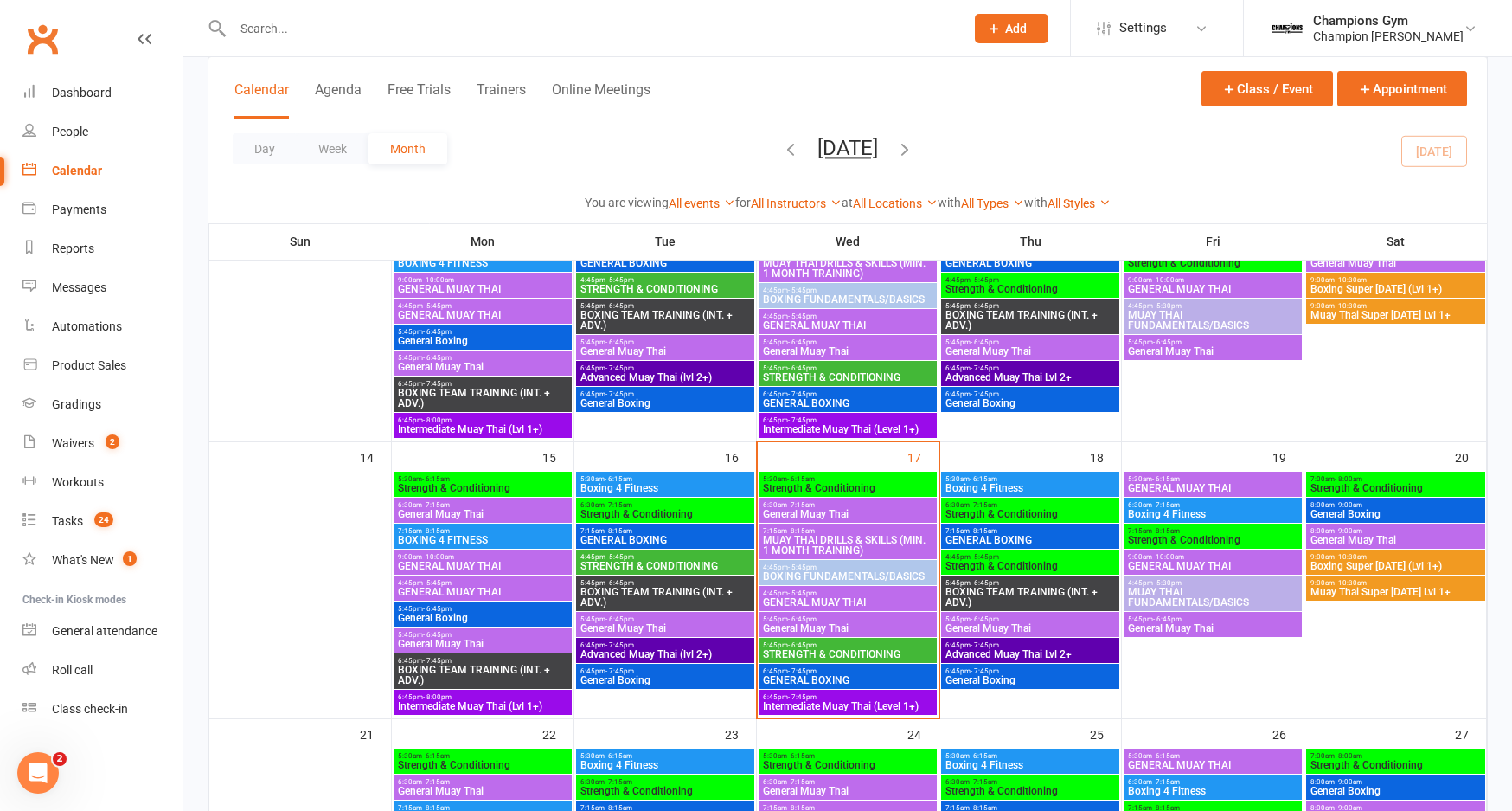
click at [1056, 511] on span "Strength & Conditioning" at bounding box center [1030, 513] width 171 height 10
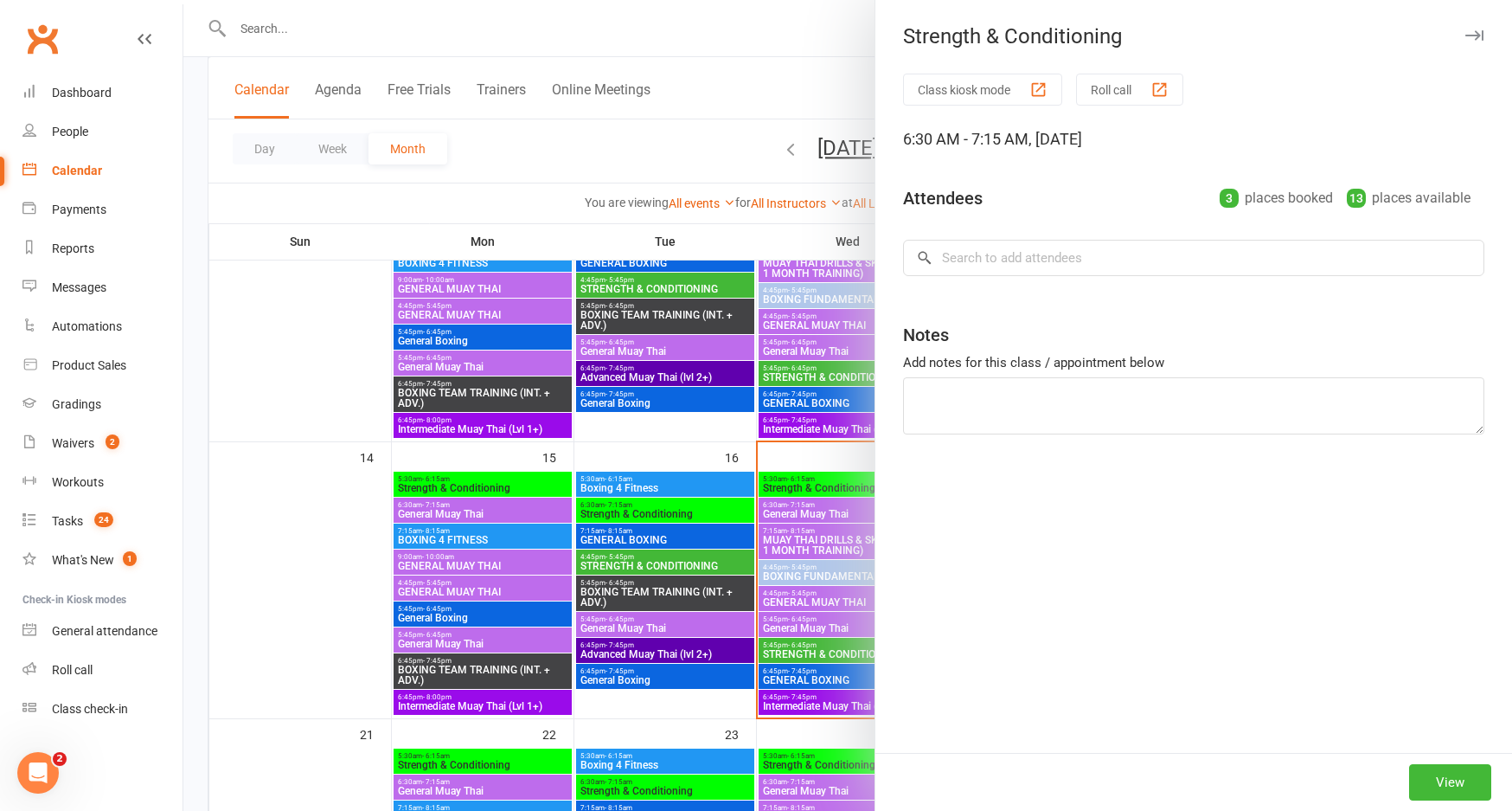
click at [1464, 36] on icon "button" at bounding box center [1473, 35] width 18 height 10
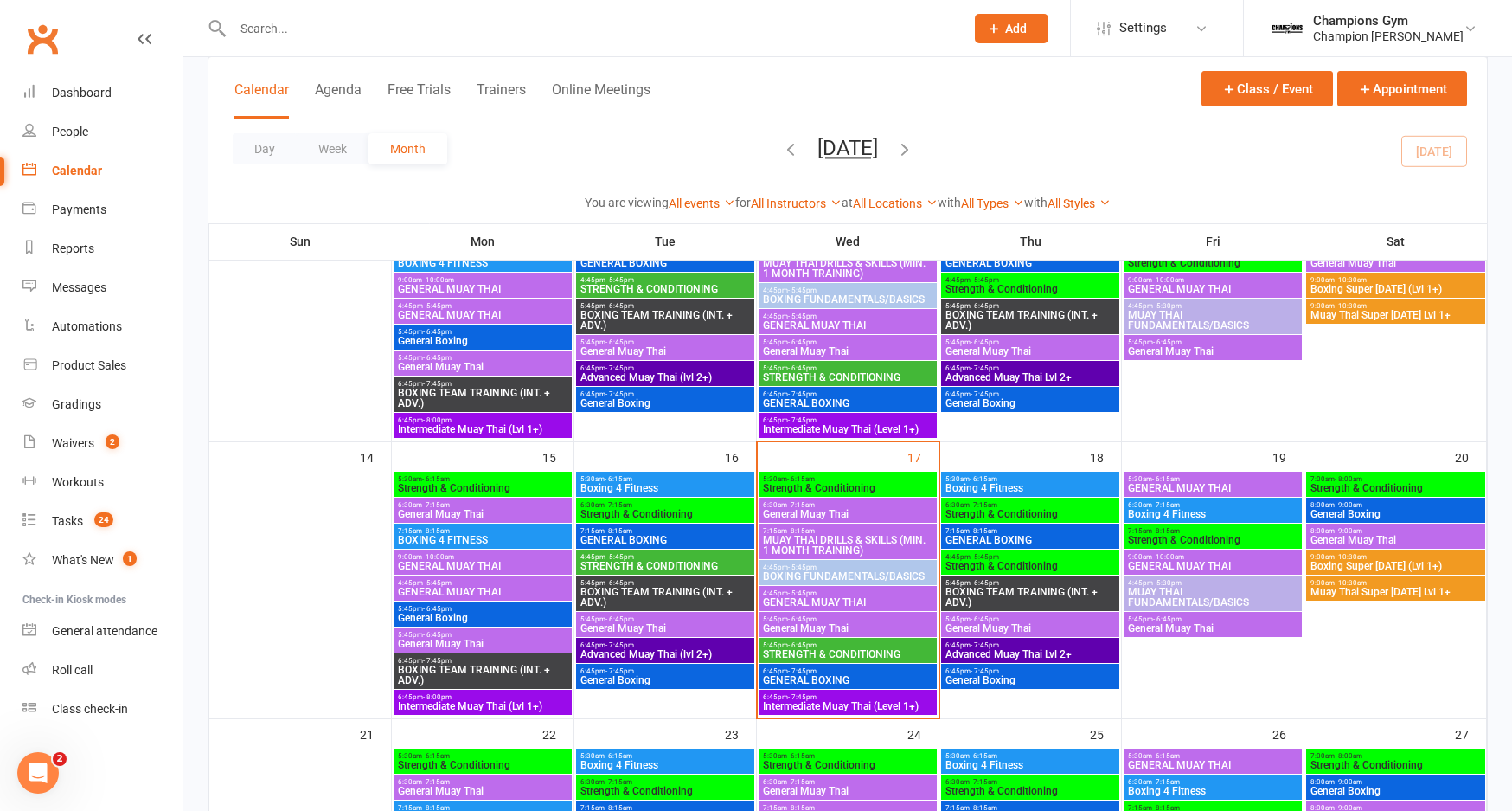
click at [1057, 477] on span "5:30am - 6:15am" at bounding box center [1030, 479] width 171 height 8
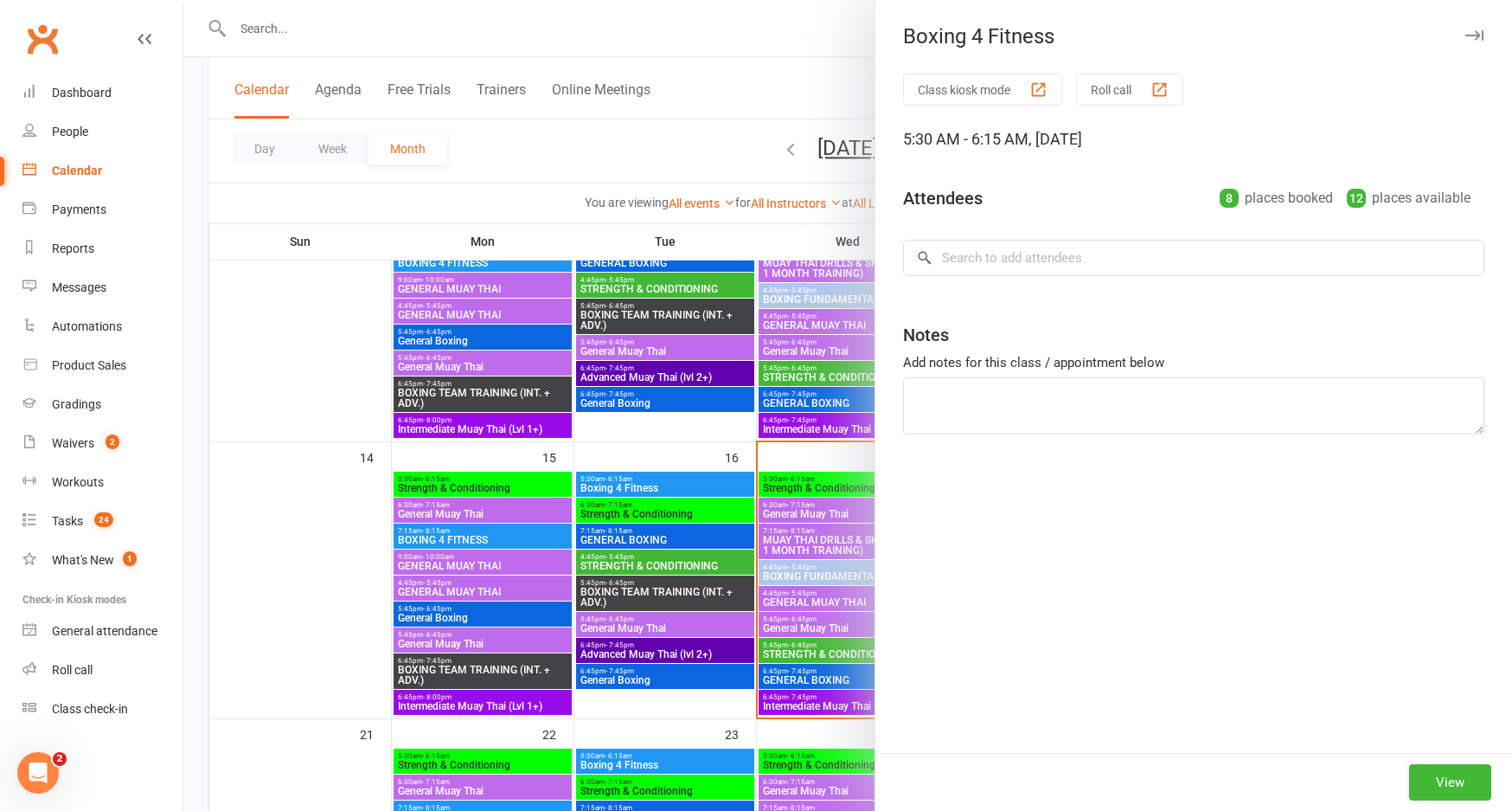
click at [1470, 25] on button "button" at bounding box center [1474, 35] width 21 height 21
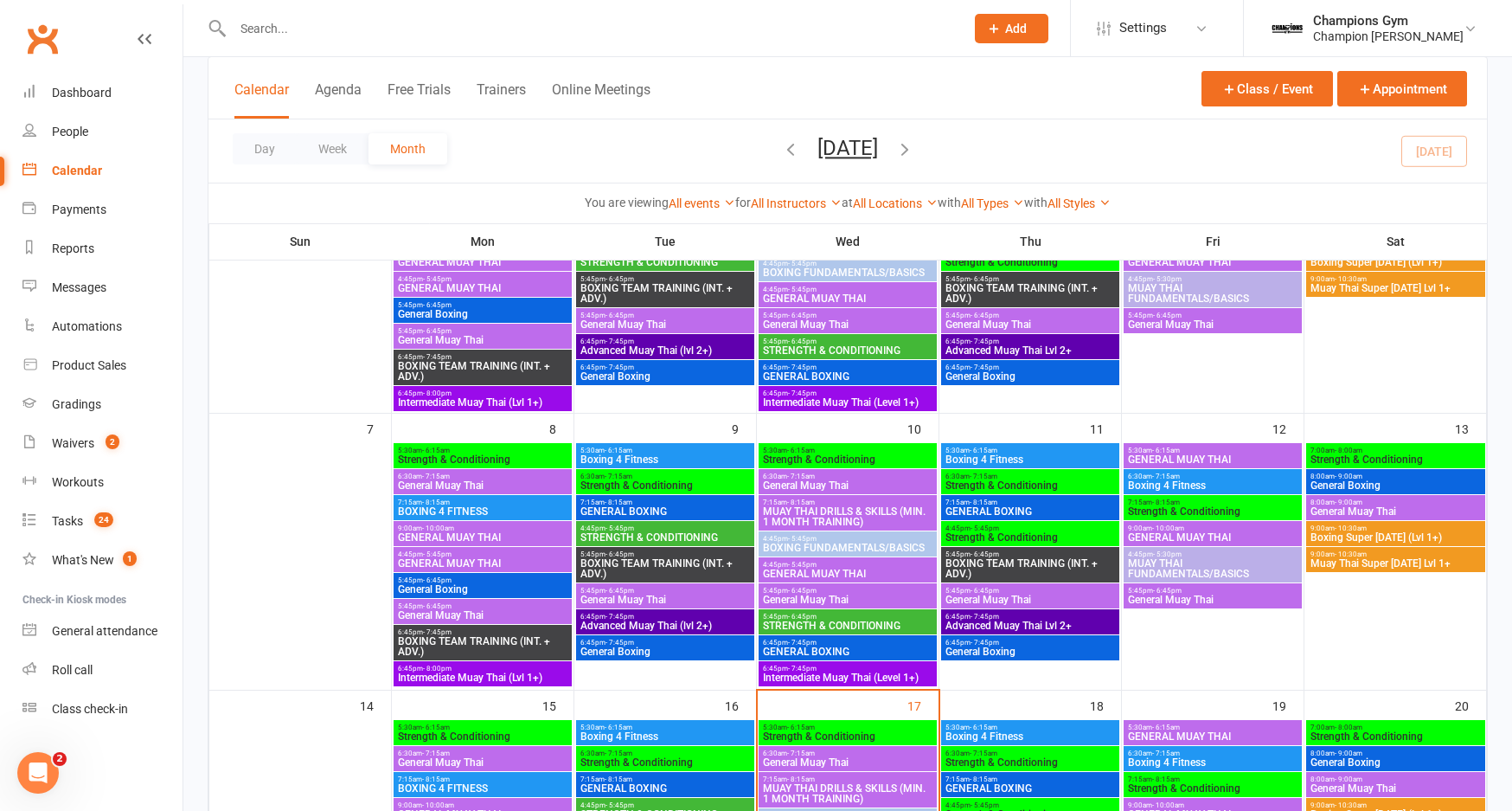
scroll to position [208, 0]
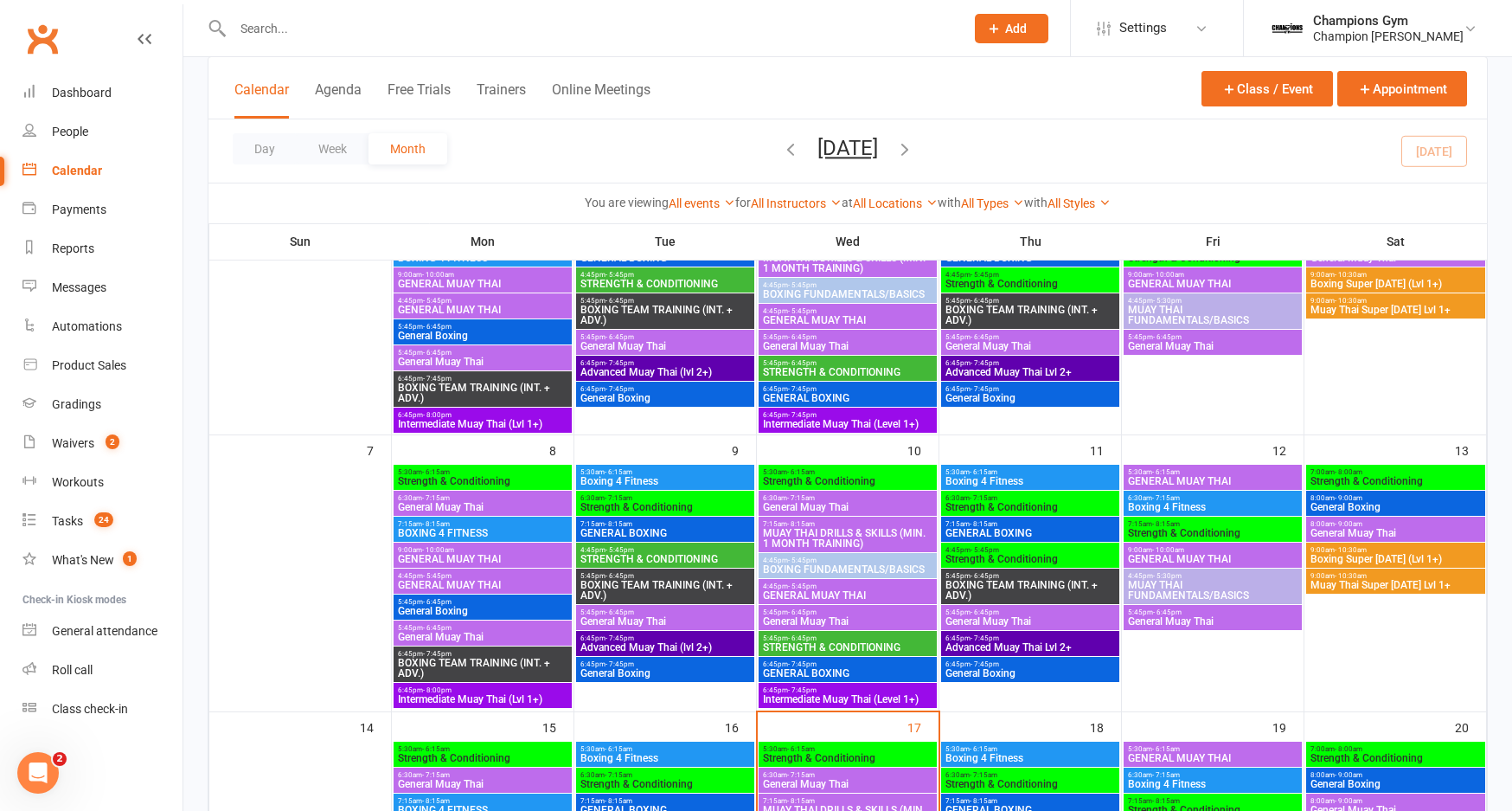
click at [1044, 473] on span "5:30am - 6:15am" at bounding box center [1030, 472] width 171 height 8
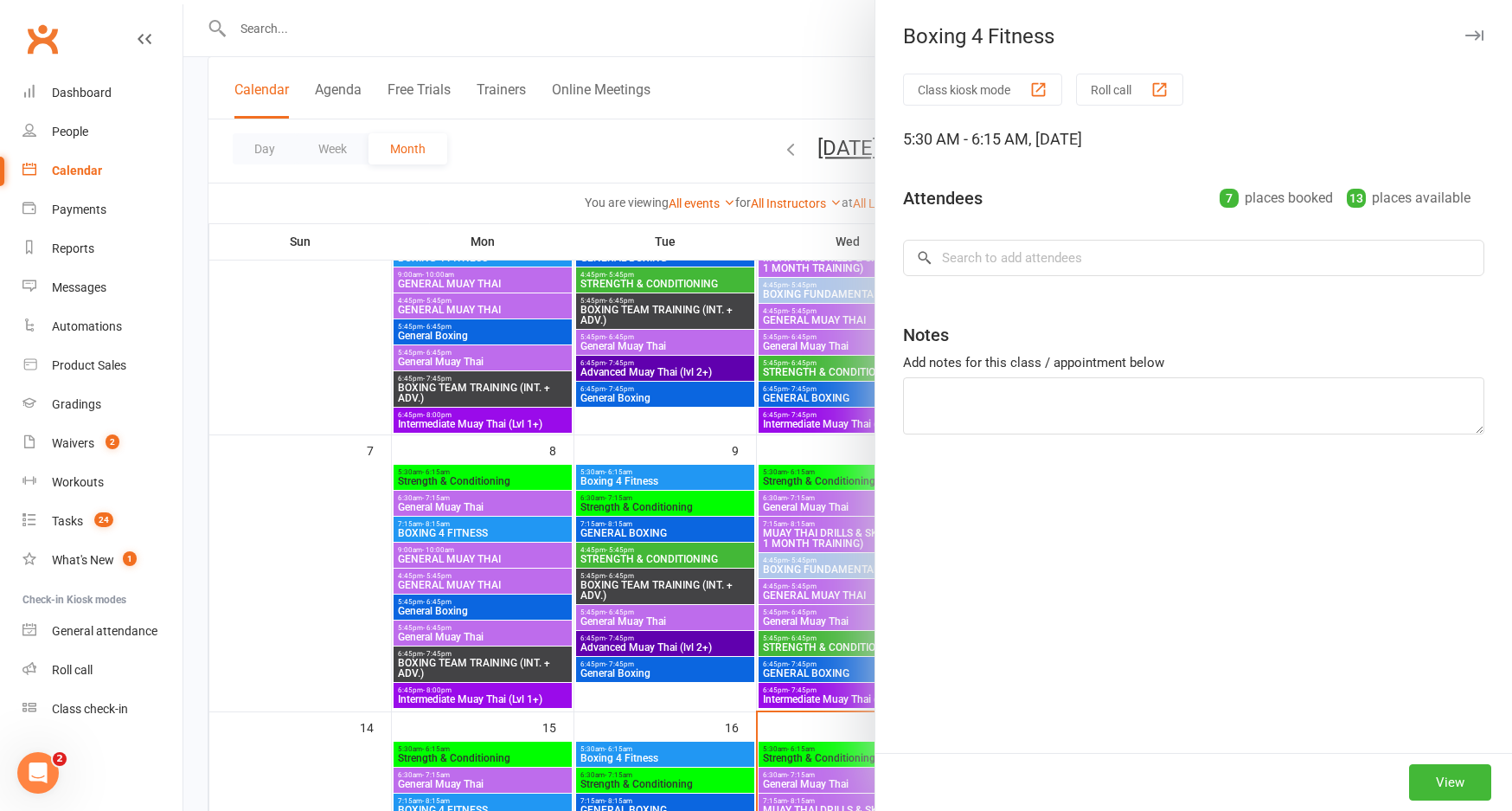
click at [1470, 47] on div "Boxing 4 Fitness" at bounding box center [1194, 35] width 637 height 24
click at [1476, 33] on icon "button" at bounding box center [1473, 35] width 18 height 10
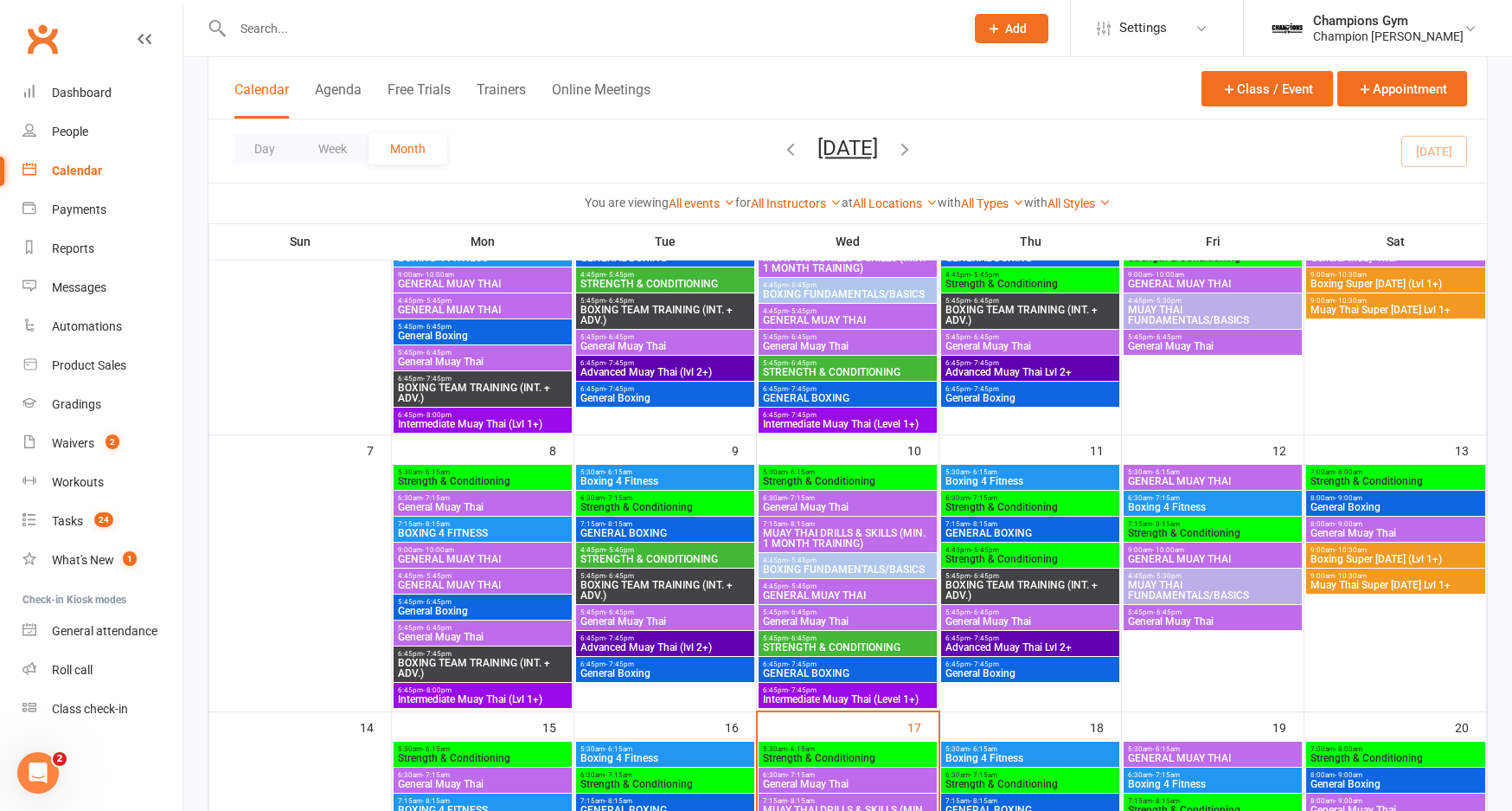
click at [1042, 505] on span "Strength & Conditioning" at bounding box center [1030, 507] width 171 height 10
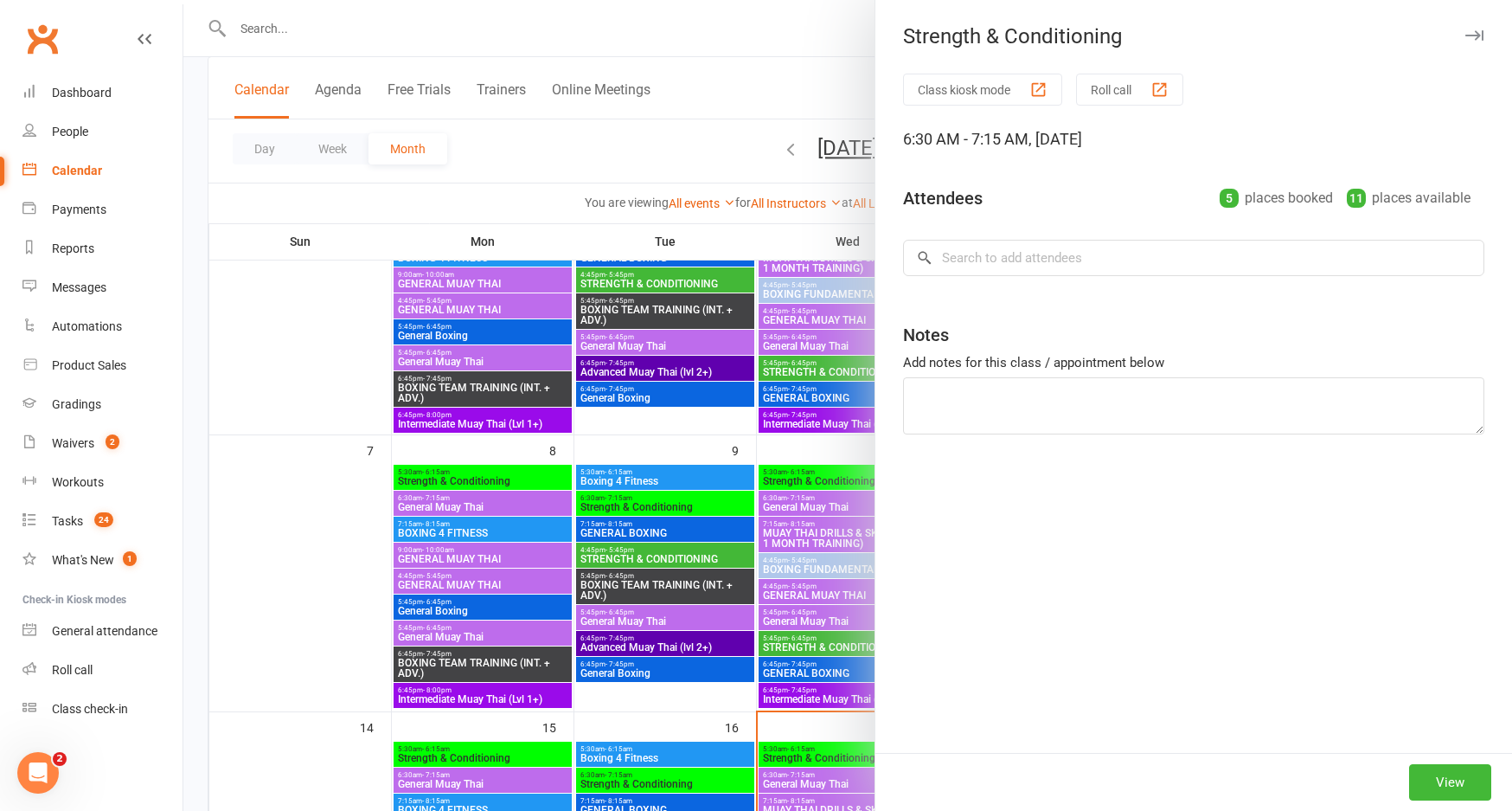
click at [1473, 34] on icon "button" at bounding box center [1473, 35] width 18 height 10
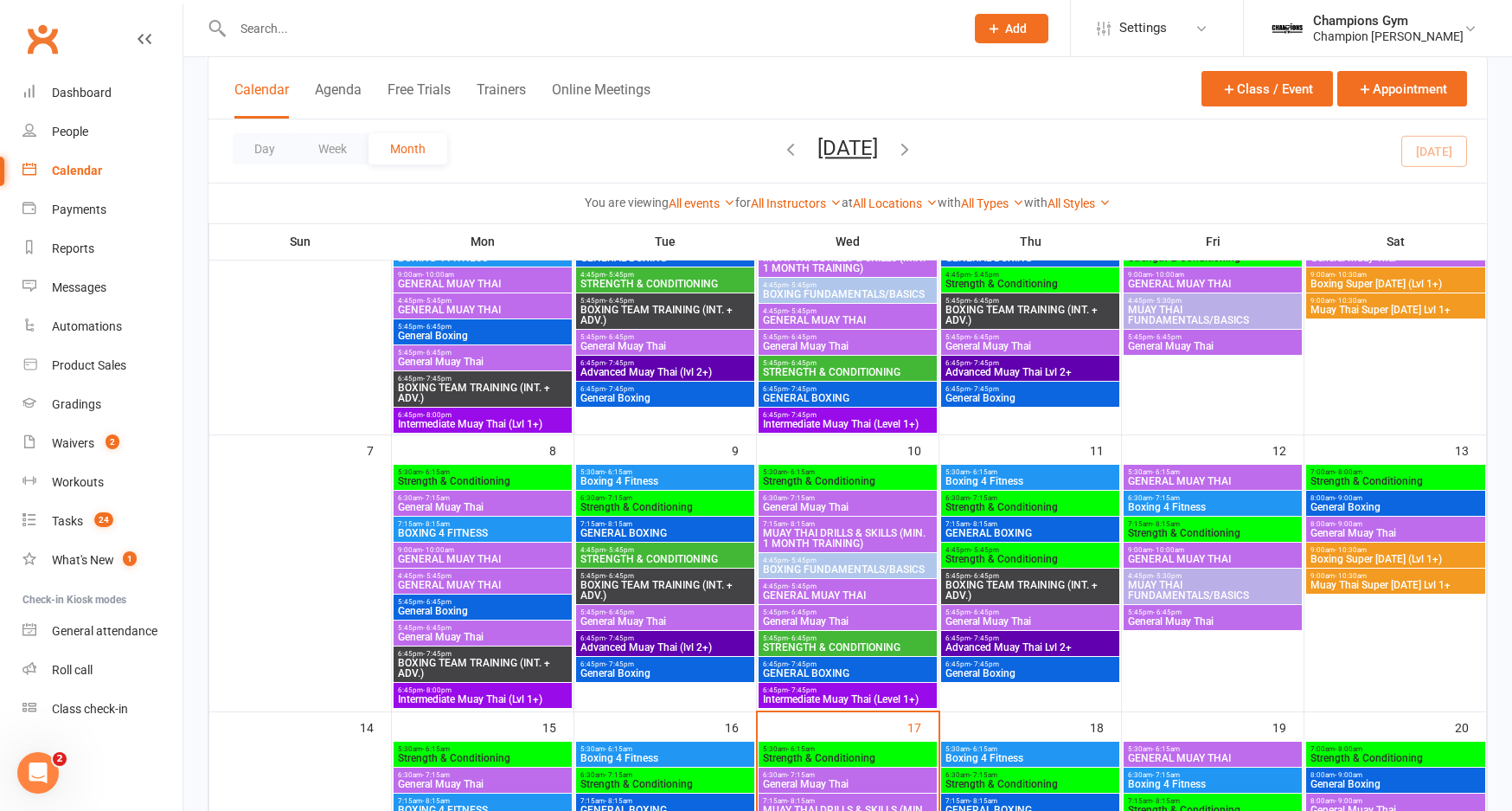
click at [705, 479] on span "Boxing 4 Fitness" at bounding box center [665, 480] width 171 height 10
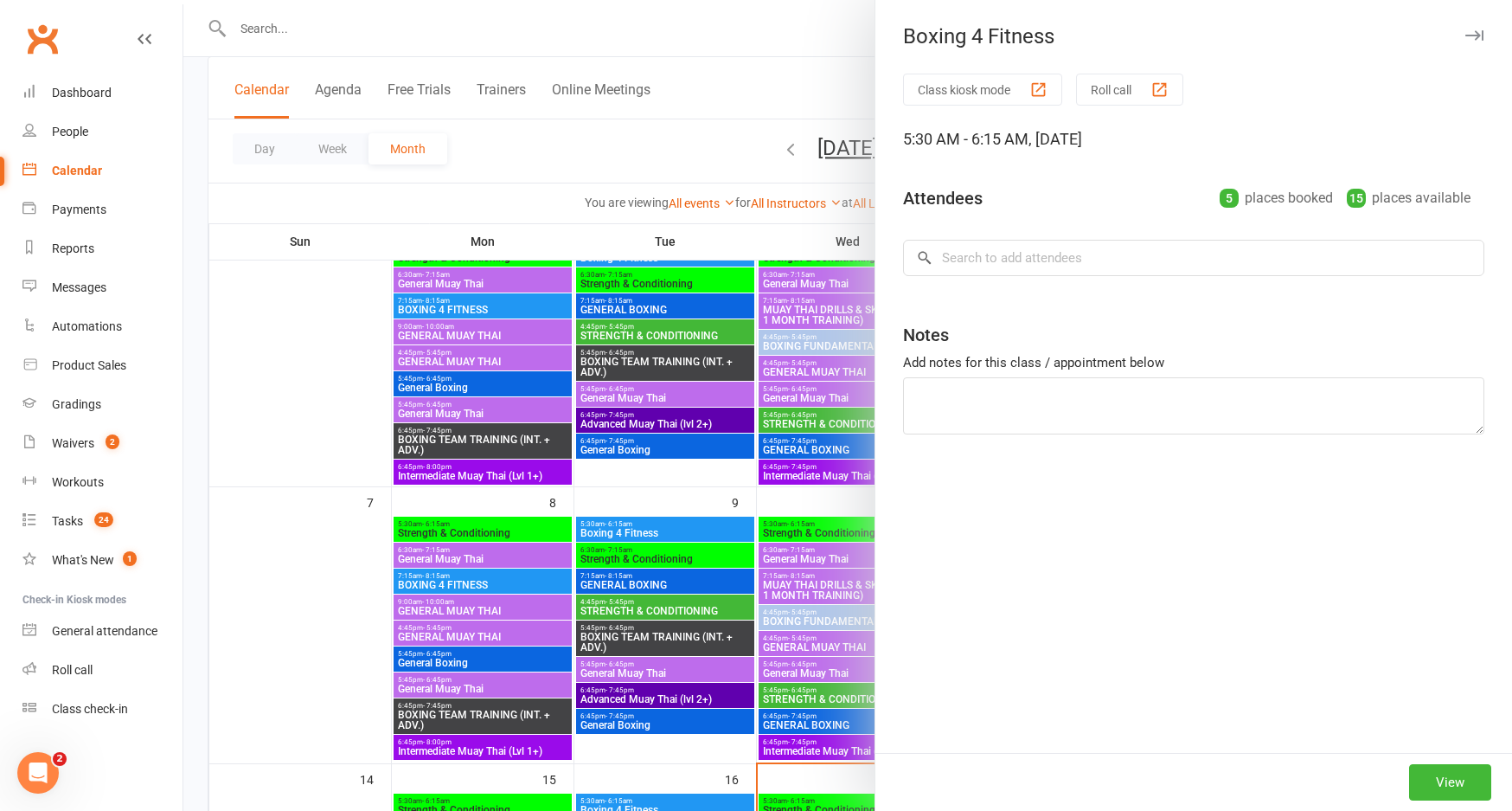
scroll to position [0, 0]
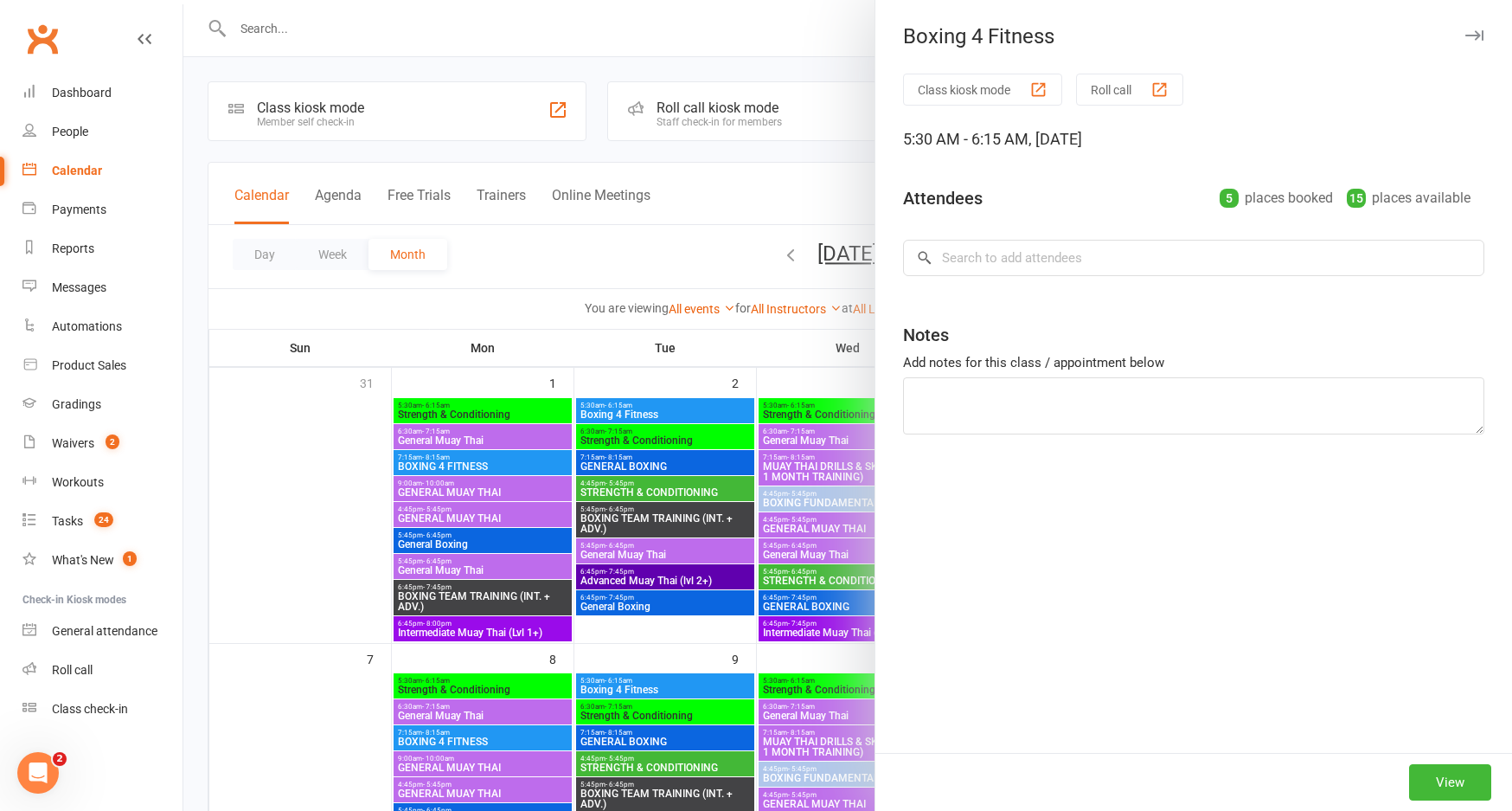
click at [1472, 28] on button "button" at bounding box center [1474, 35] width 21 height 21
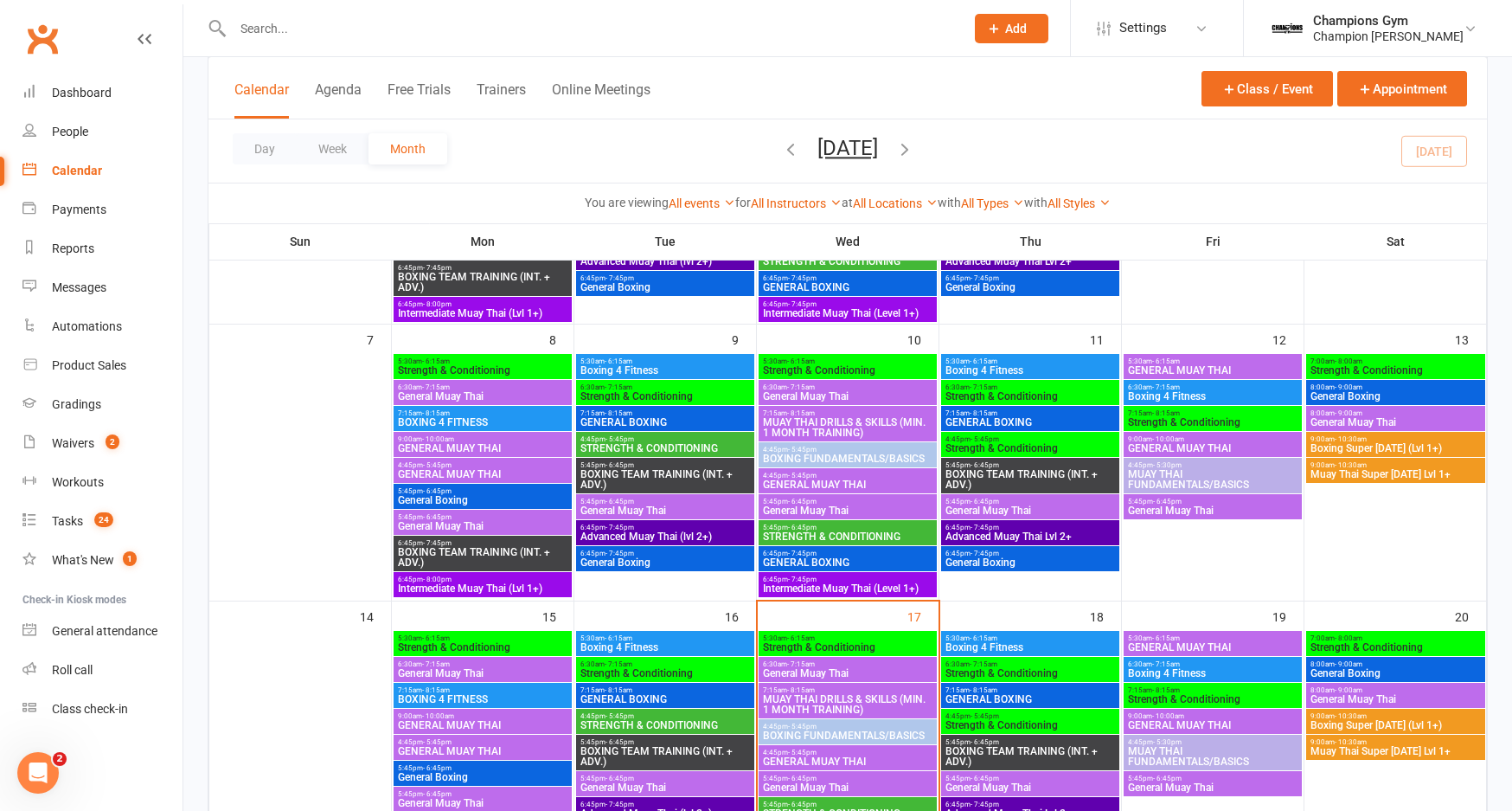
scroll to position [315, 0]
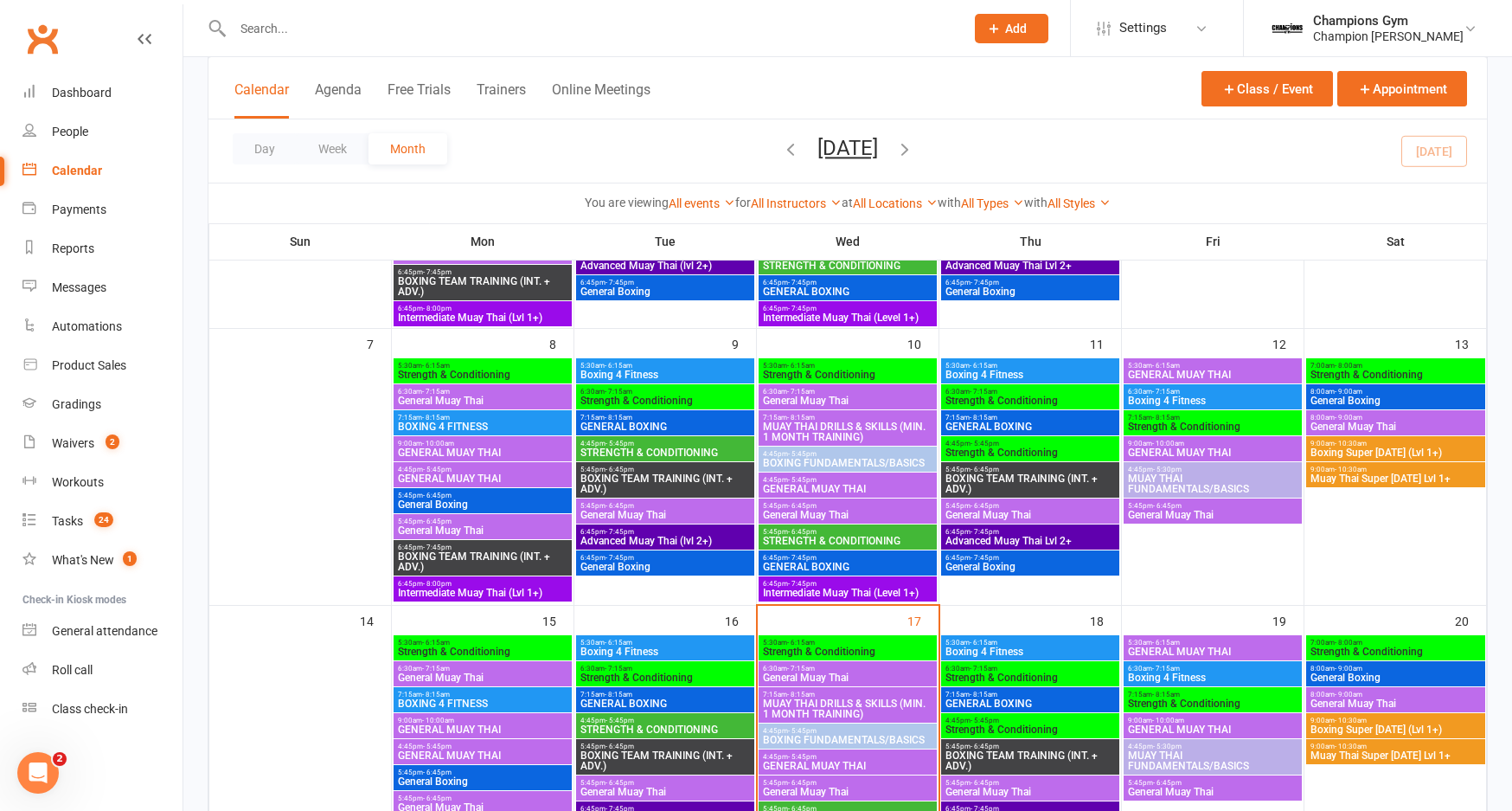
click at [985, 363] on span "- 6:15am" at bounding box center [983, 365] width 28 height 8
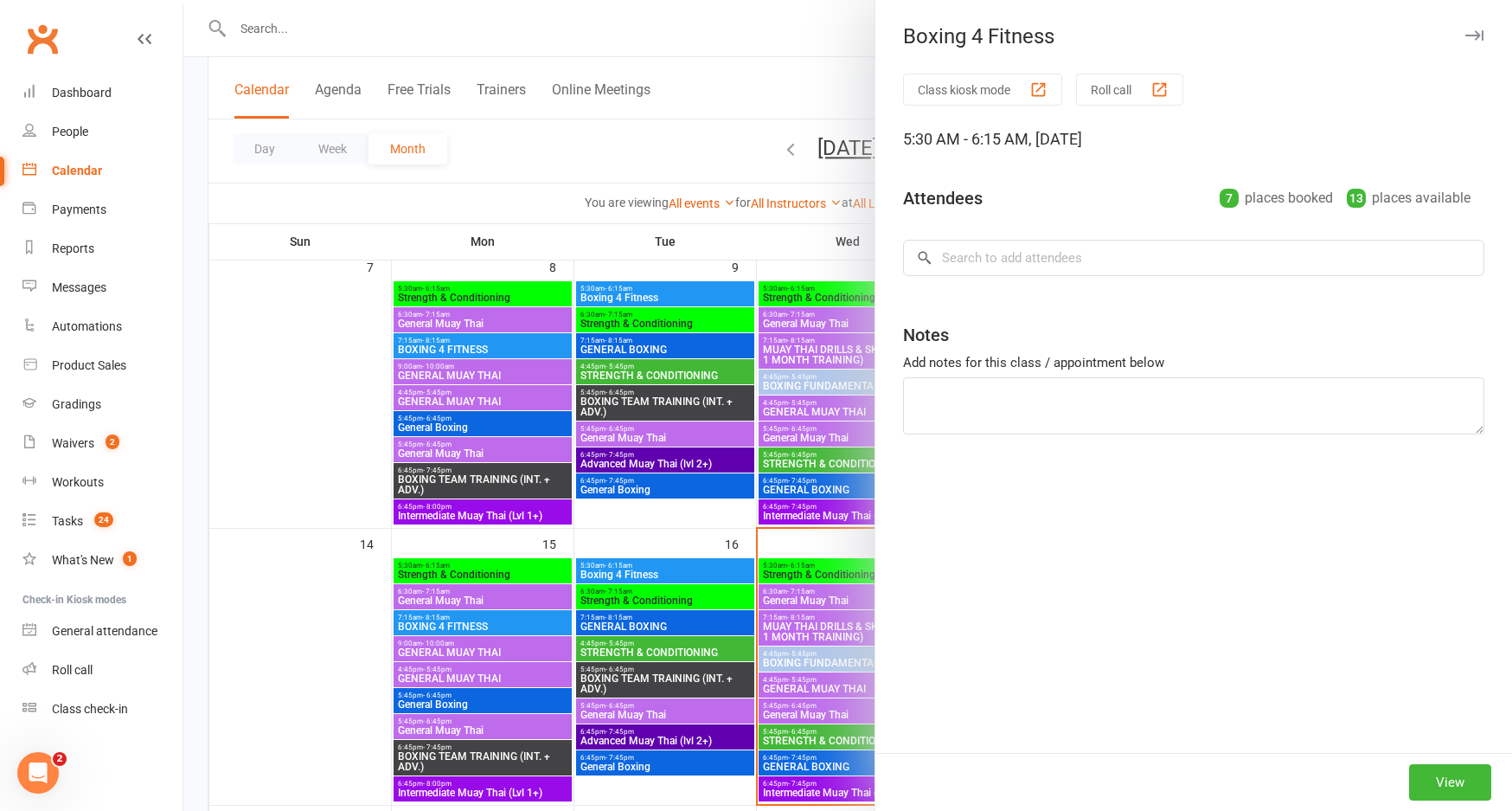
scroll to position [0, 0]
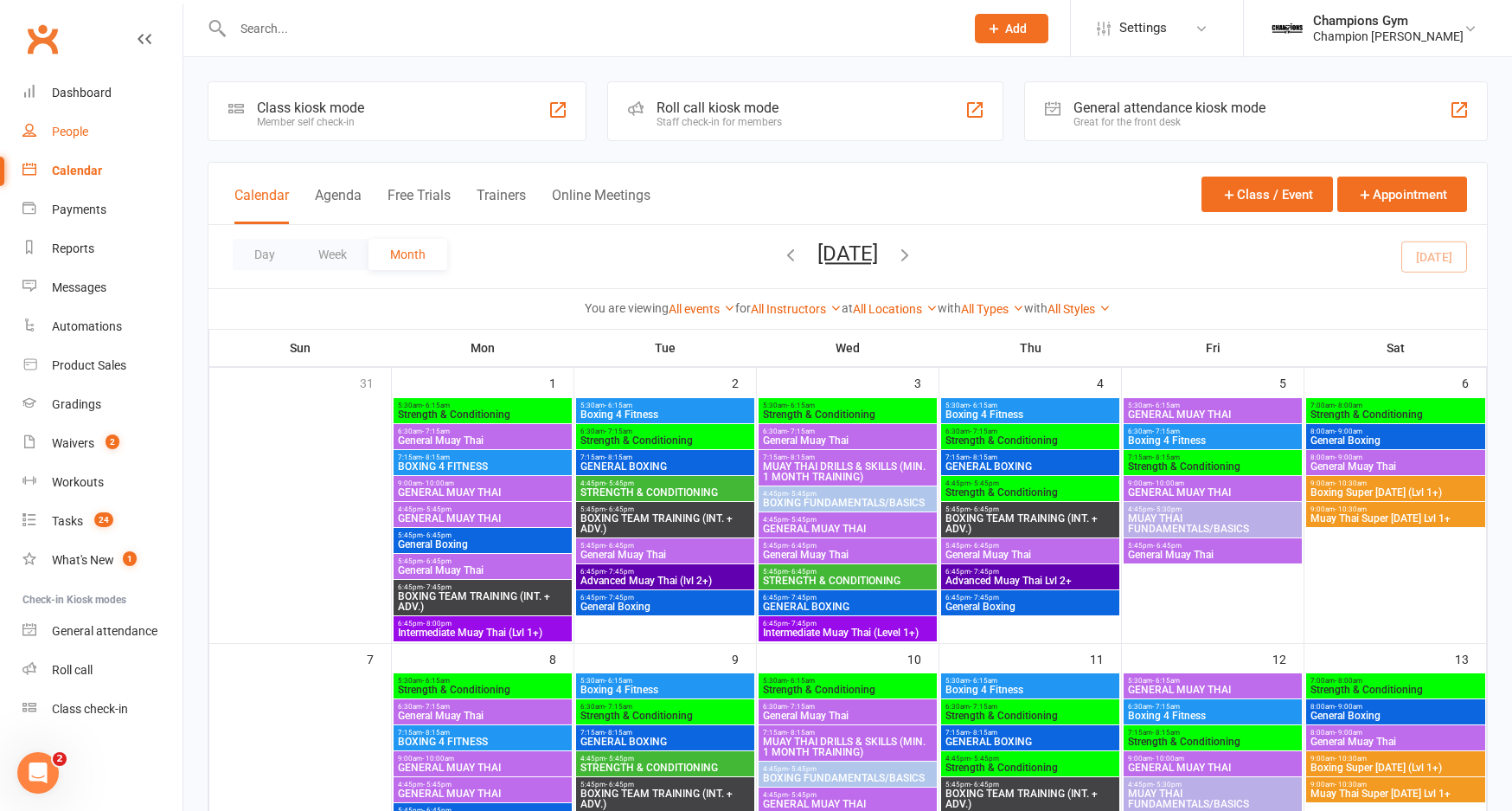
click at [66, 126] on div "People" at bounding box center [70, 131] width 36 height 14
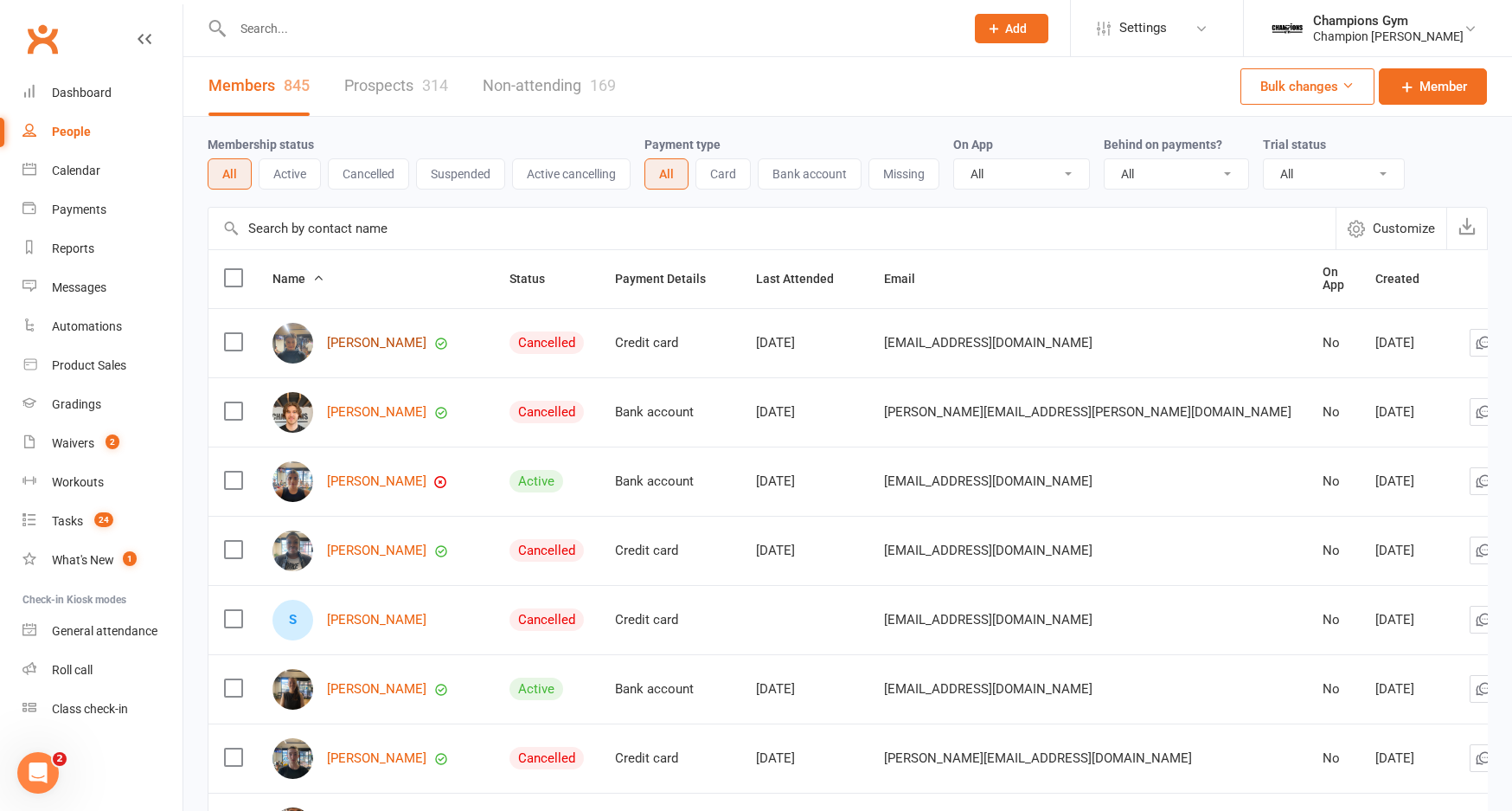
scroll to position [29, 0]
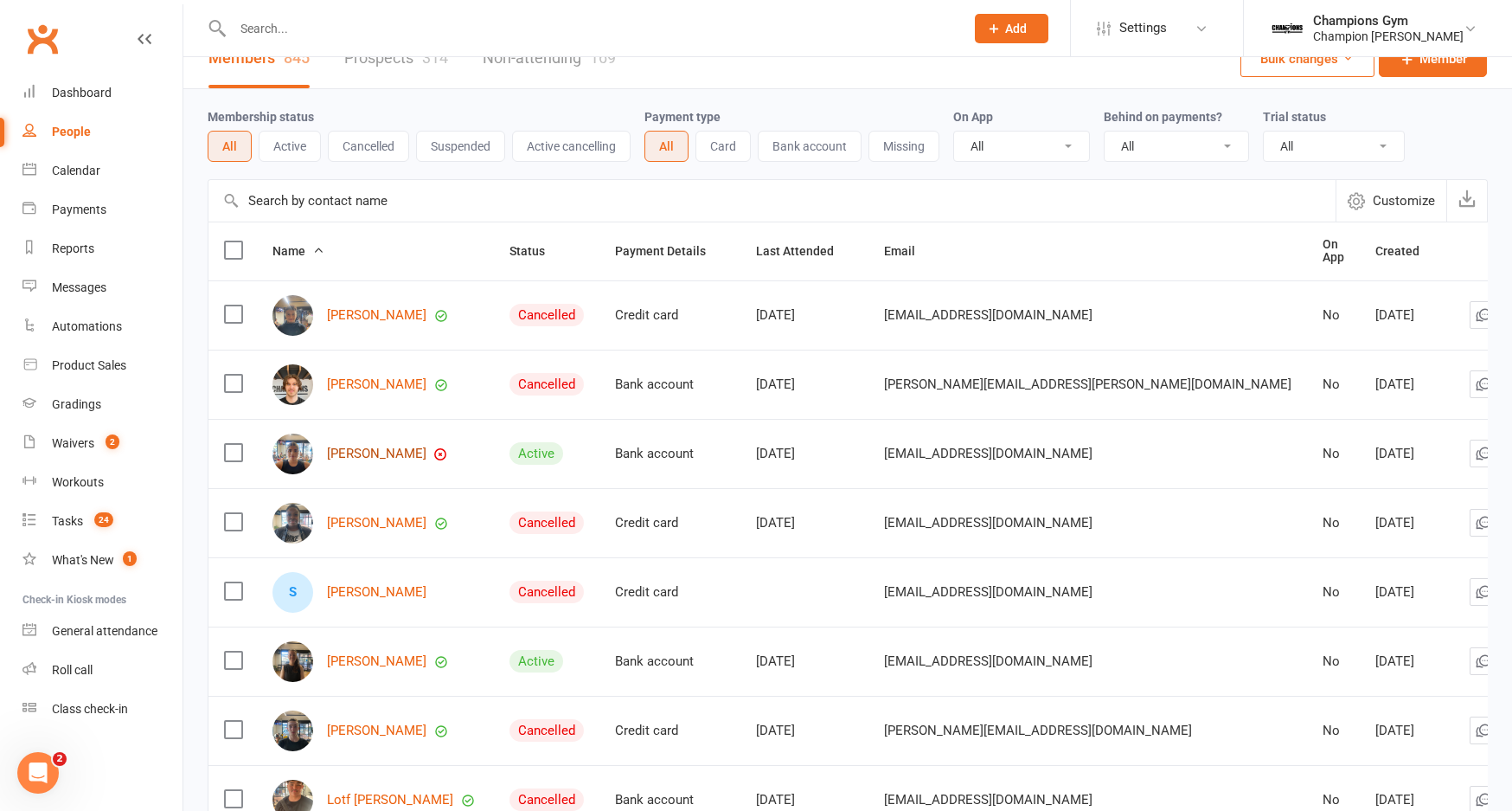
click at [371, 447] on link "[PERSON_NAME]" at bounding box center [376, 454] width 100 height 14
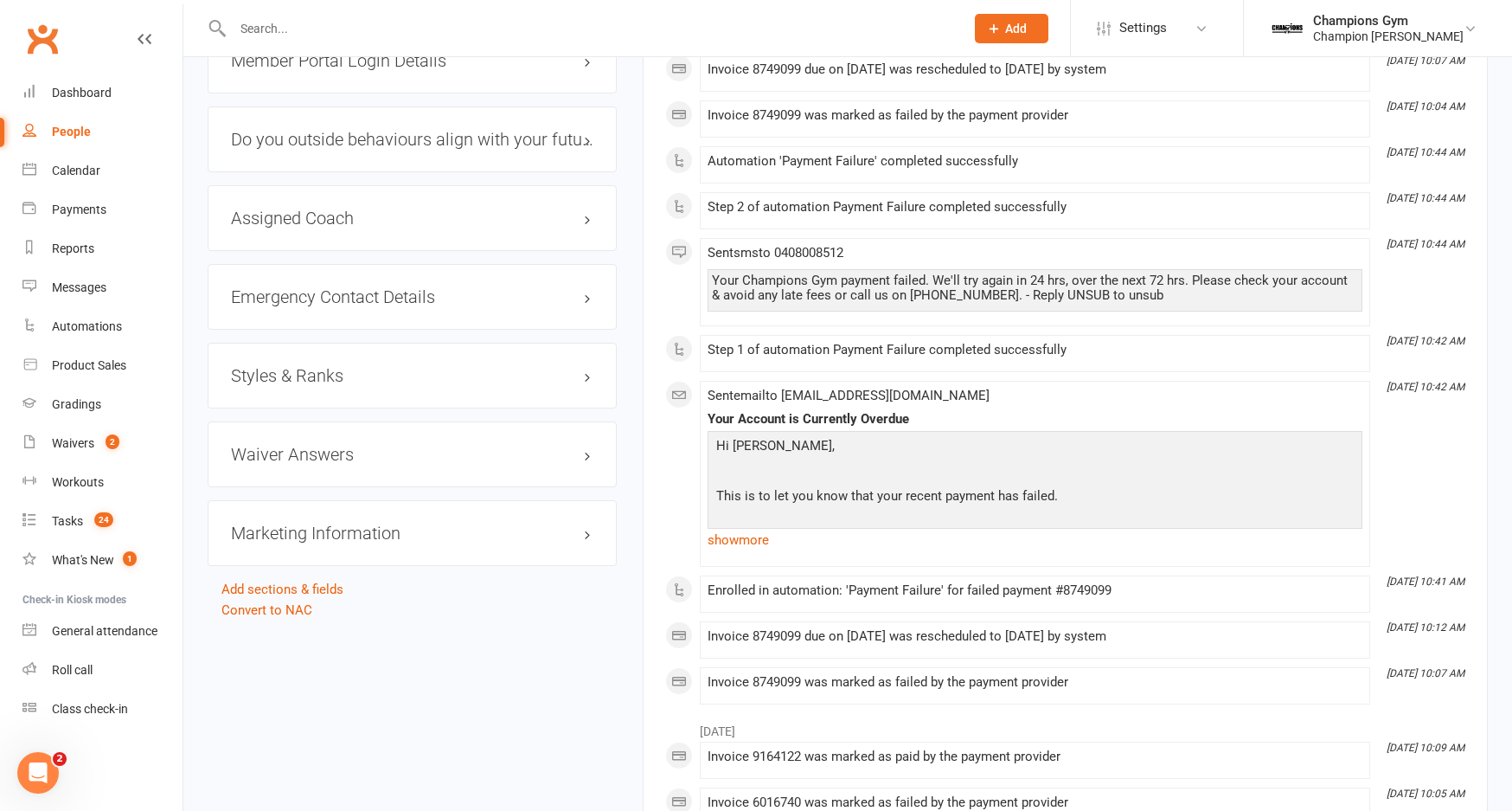
scroll to position [1350, 0]
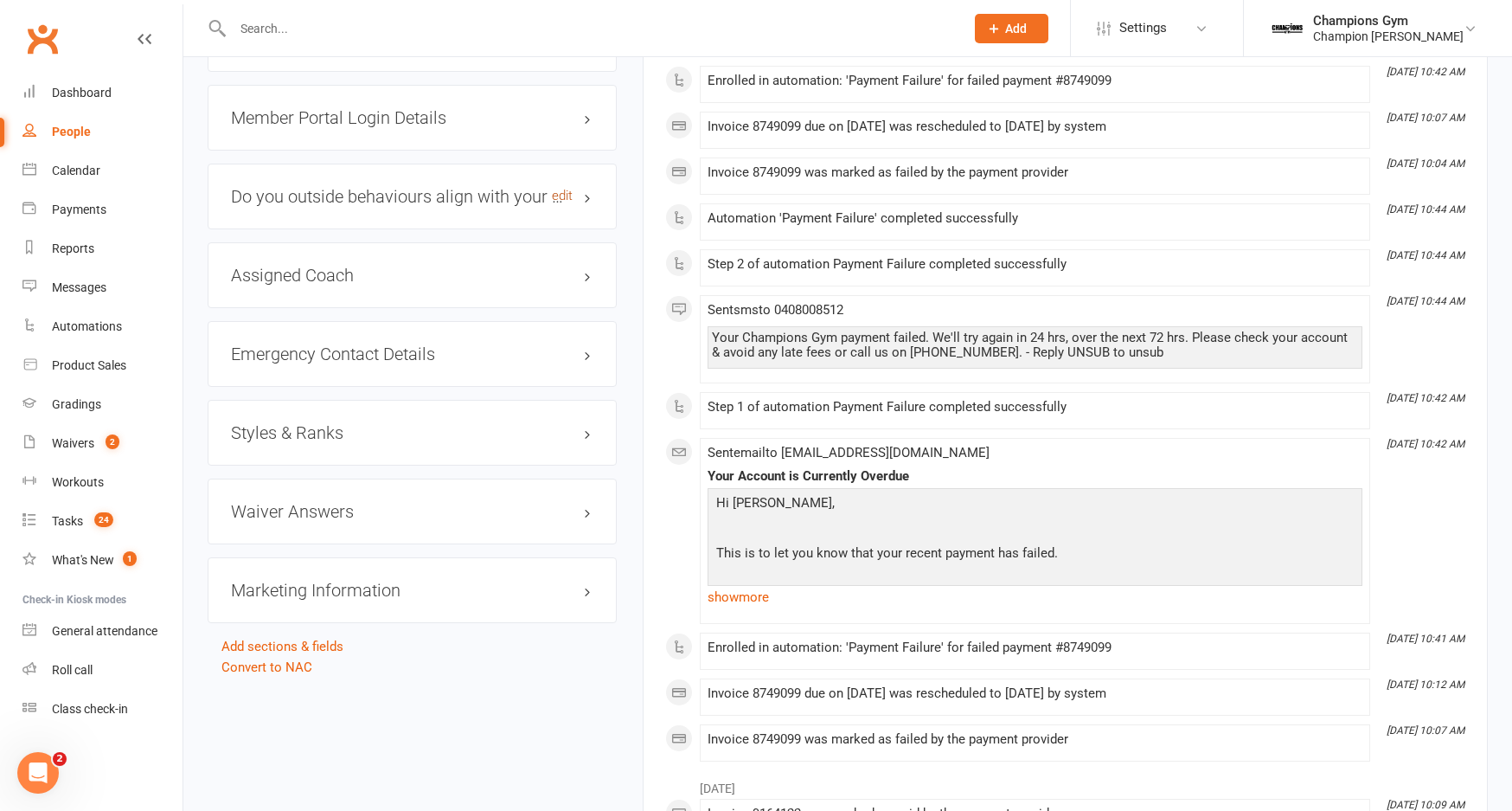
click at [561, 188] on link "edit" at bounding box center [563, 195] width 21 height 14
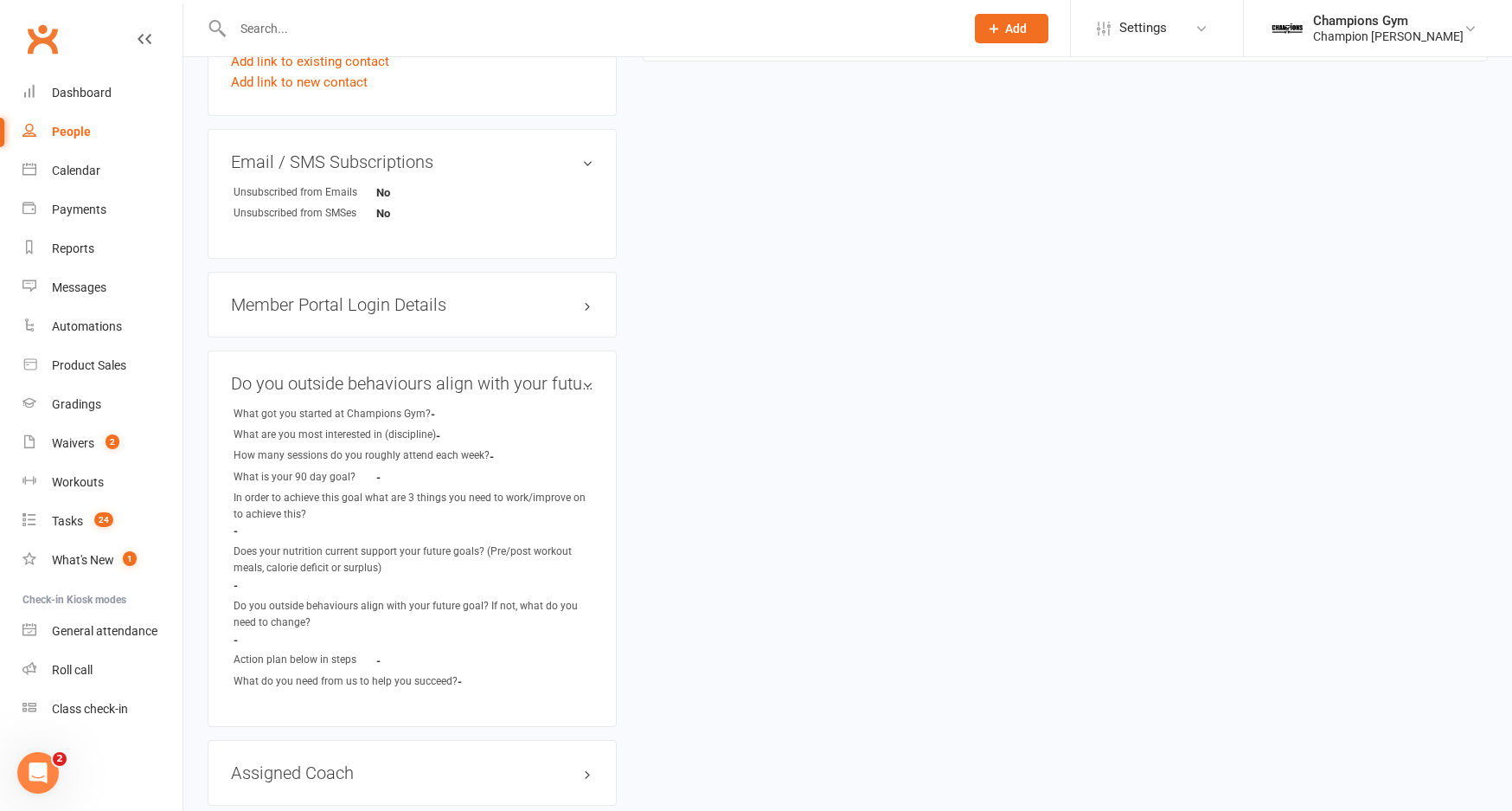
scroll to position [1164, 0]
click at [565, 375] on link "edit" at bounding box center [563, 381] width 21 height 14
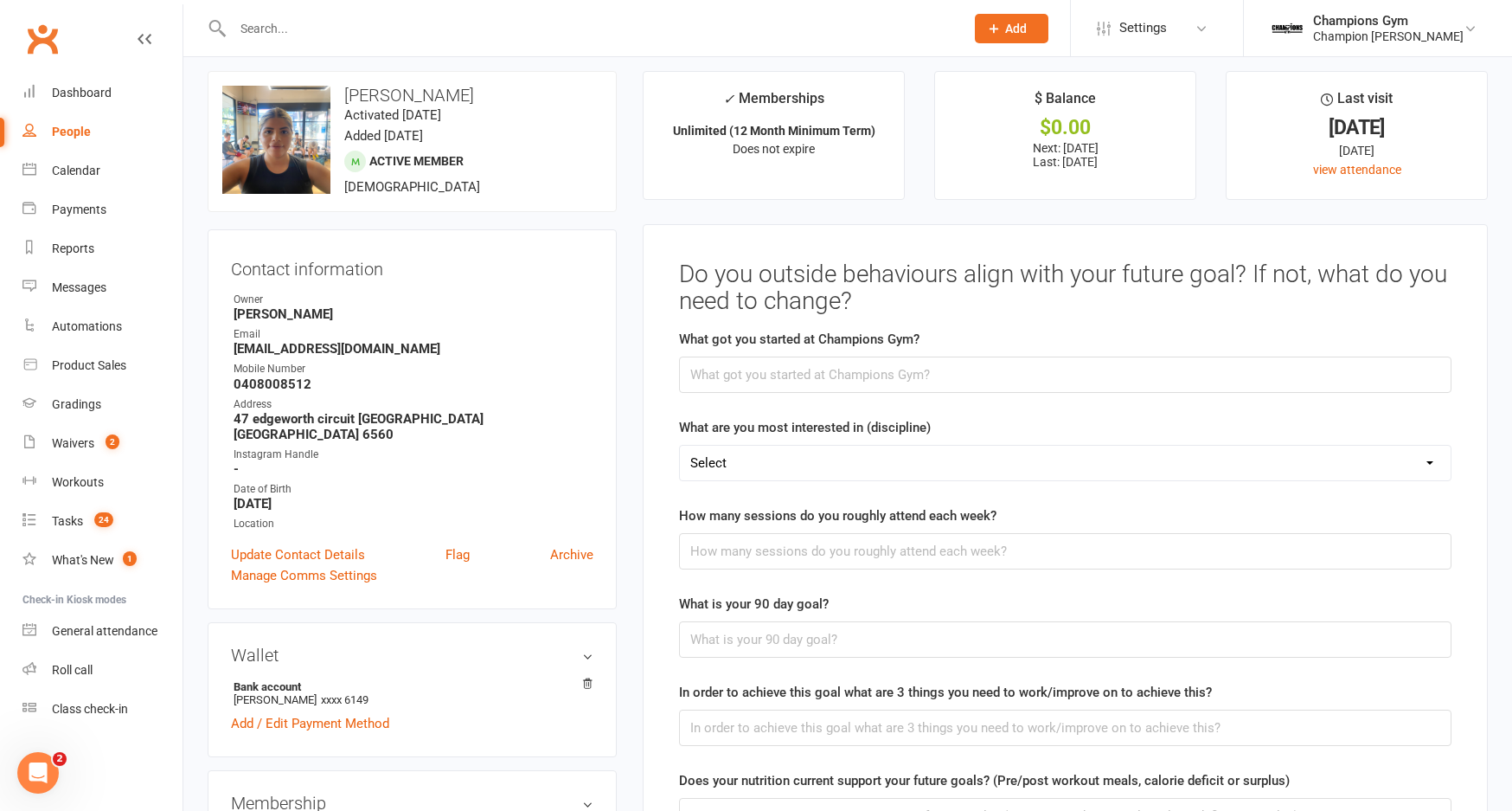
scroll to position [0, 0]
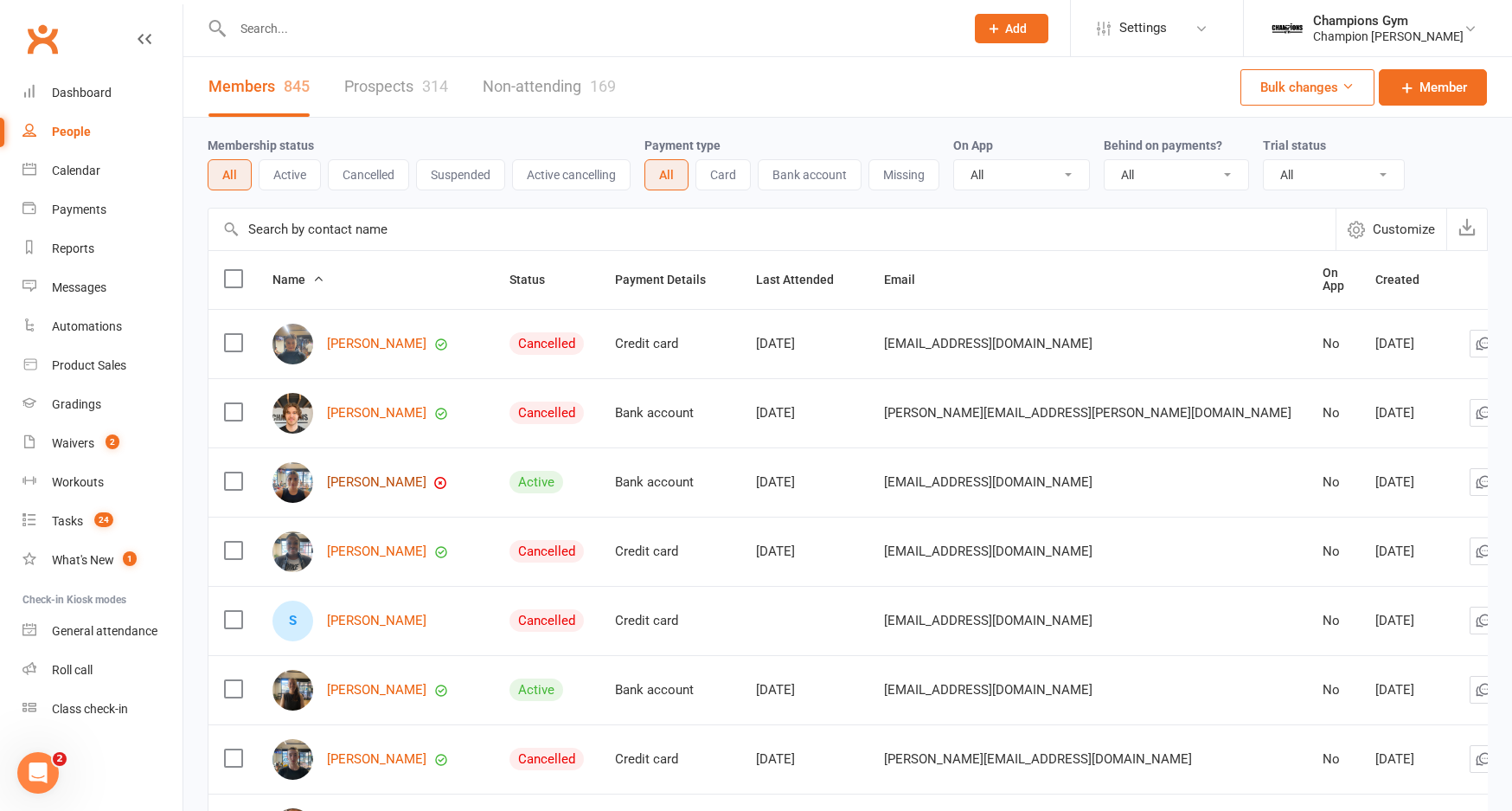
click at [415, 475] on link "[PERSON_NAME]" at bounding box center [376, 482] width 100 height 14
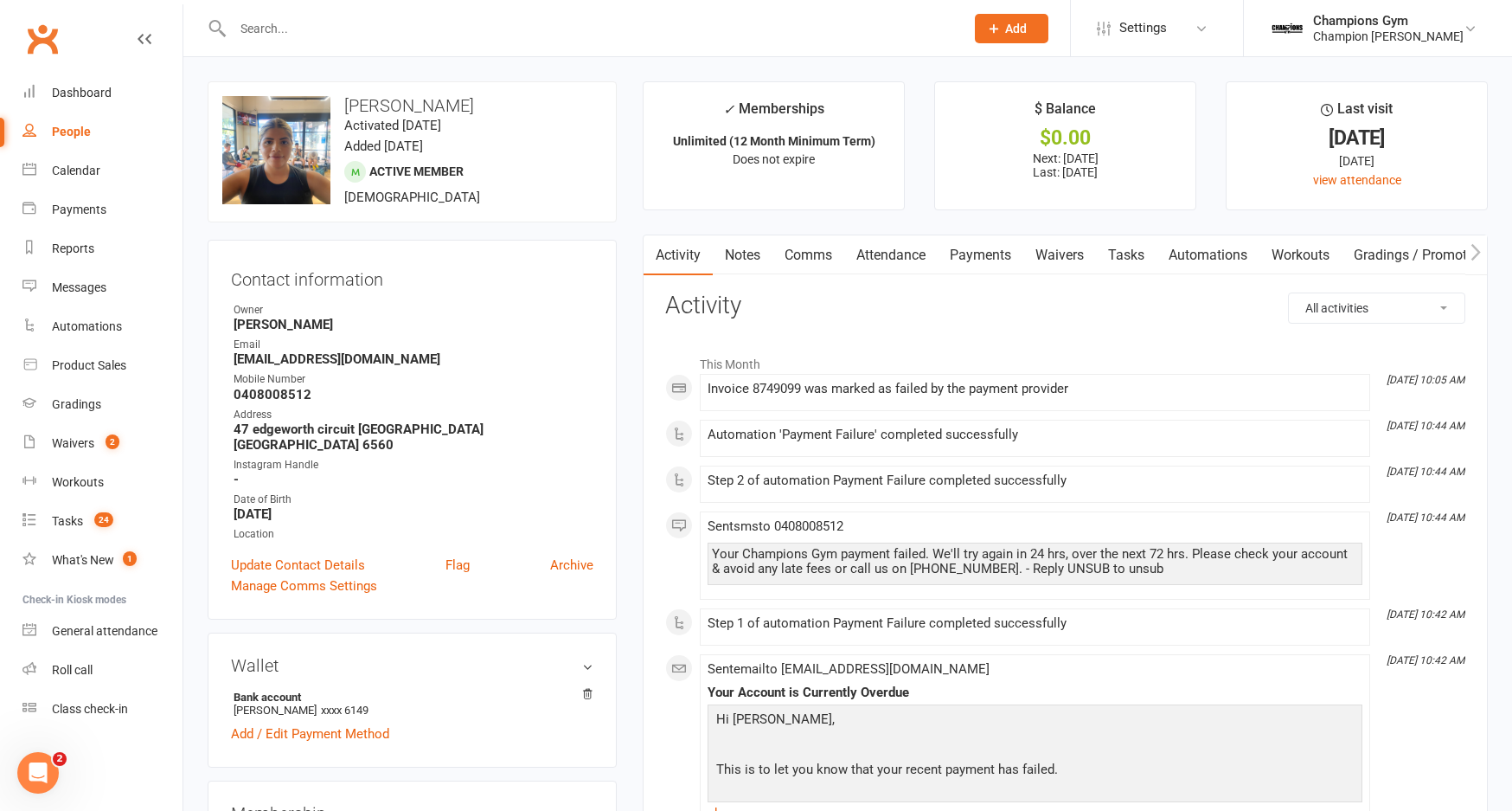
click at [733, 263] on link "Notes" at bounding box center [742, 256] width 60 height 40
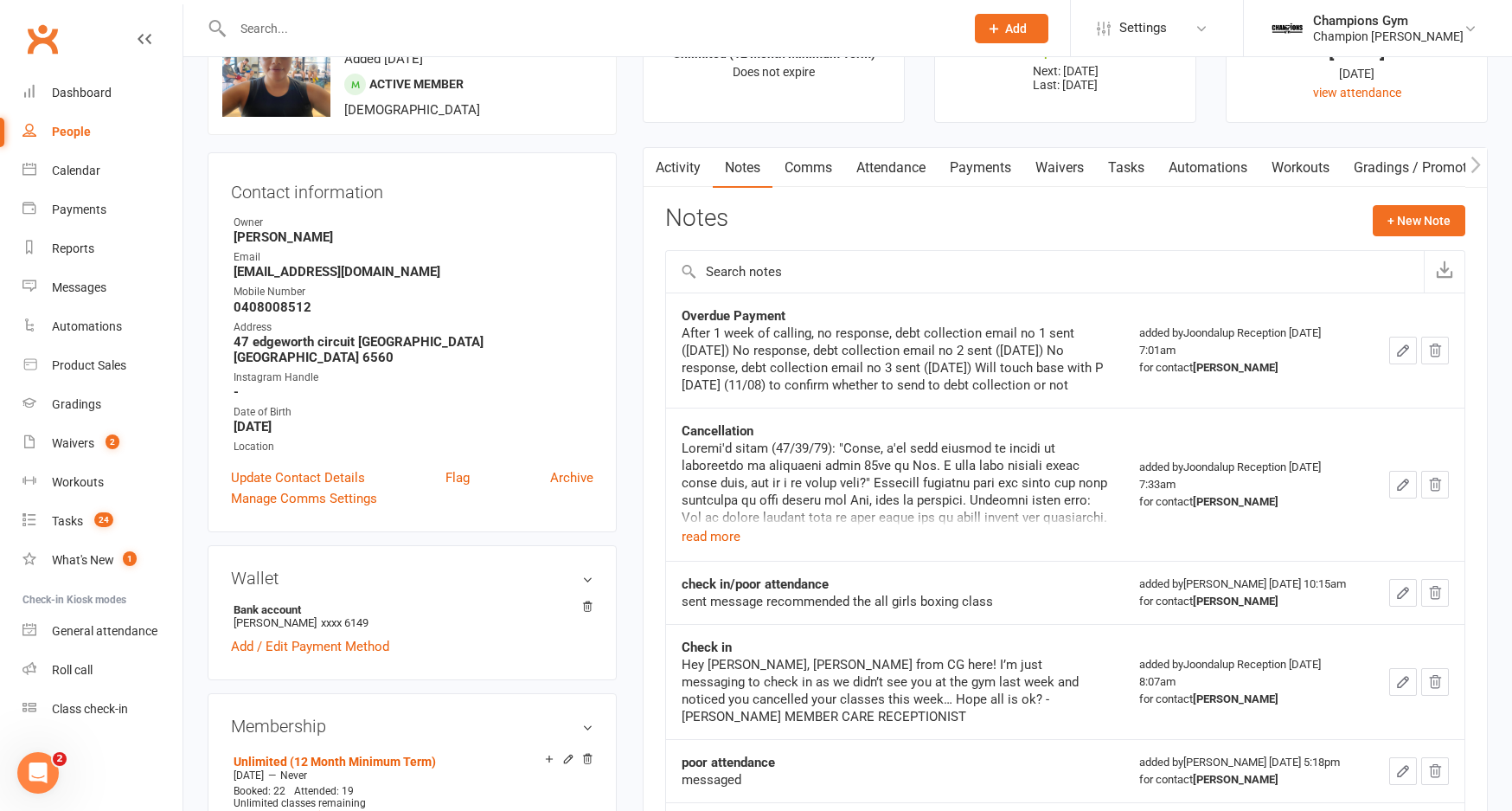
scroll to position [90, 0]
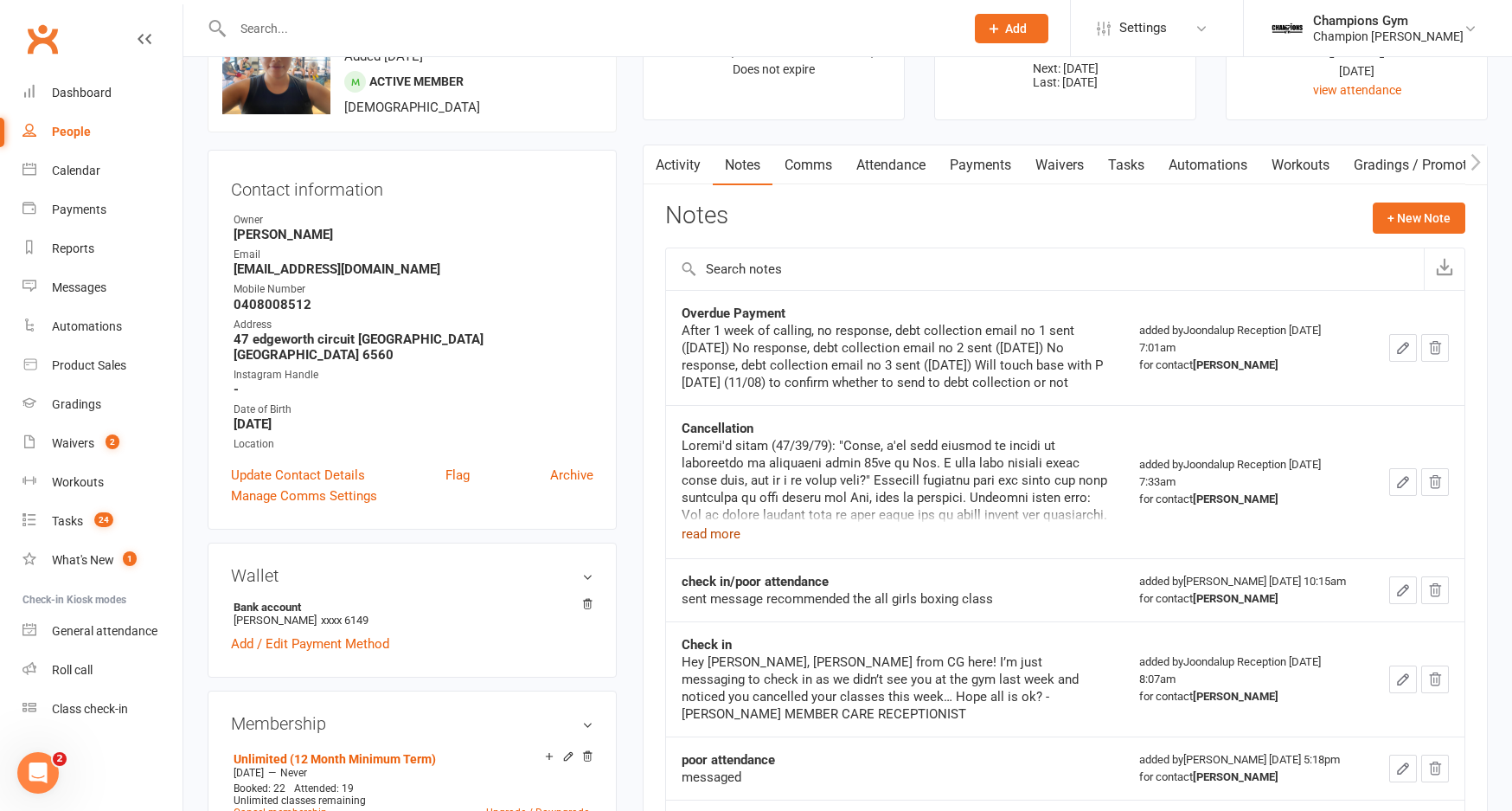
click at [716, 543] on button "read more" at bounding box center [711, 534] width 59 height 21
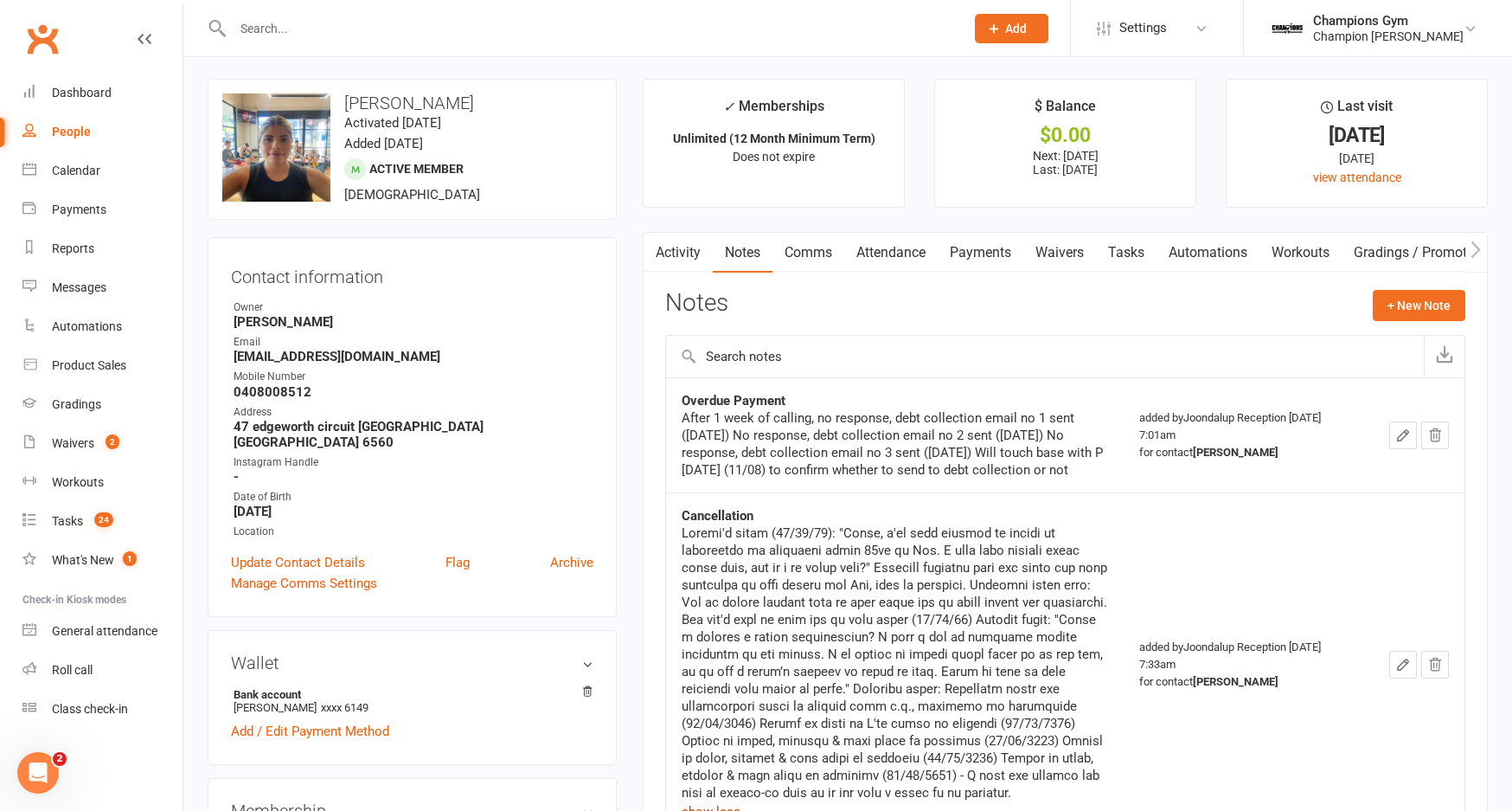
scroll to position [5, 0]
